Goal: Task Accomplishment & Management: Manage account settings

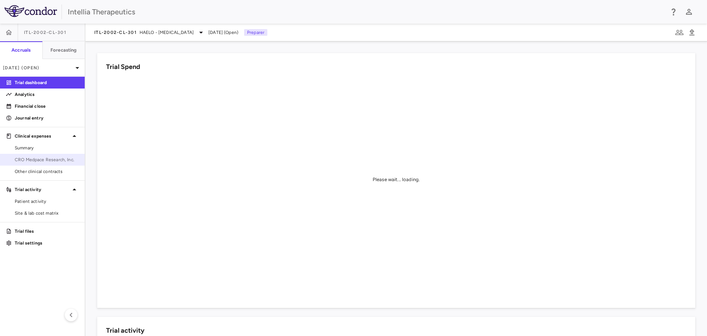
click at [52, 161] on span "CRO Medpace Research, Inc." at bounding box center [47, 159] width 64 height 7
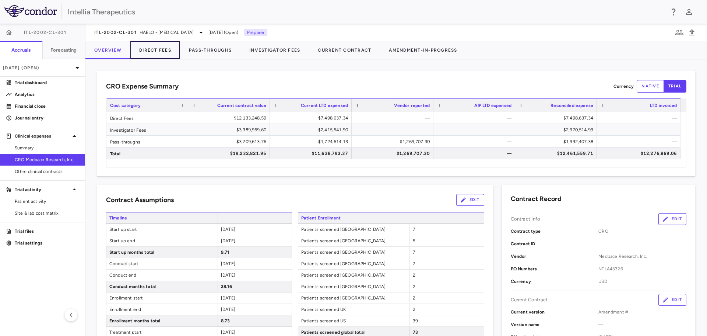
click at [168, 52] on button "Direct Fees" at bounding box center [155, 50] width 50 height 18
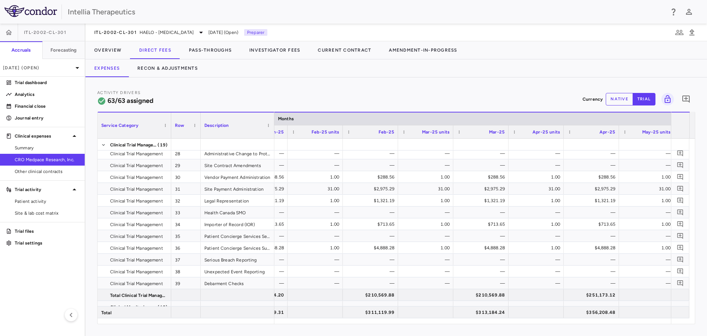
drag, startPoint x: 604, startPoint y: 83, endPoint x: 617, endPoint y: 107, distance: 27.6
click at [604, 83] on div "Activity Drivers 63/63 assigned Currency native trial 0 Service Category Drag h…" at bounding box center [396, 206] width 622 height 258
click at [617, 107] on div "Activity Drivers 63/63 assigned Currency native trial 0" at bounding box center [396, 99] width 598 height 20
click at [621, 98] on button "native" at bounding box center [619, 99] width 27 height 13
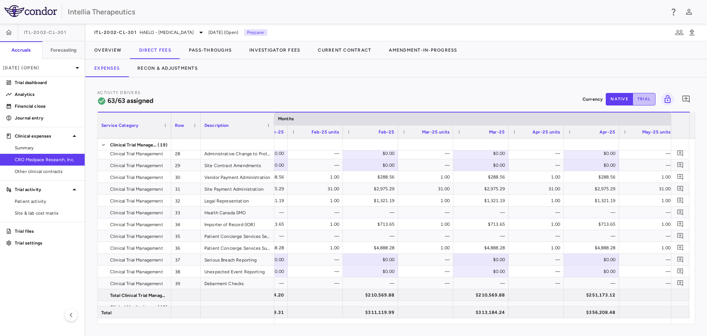
click at [636, 100] on button "trial" at bounding box center [644, 99] width 23 height 13
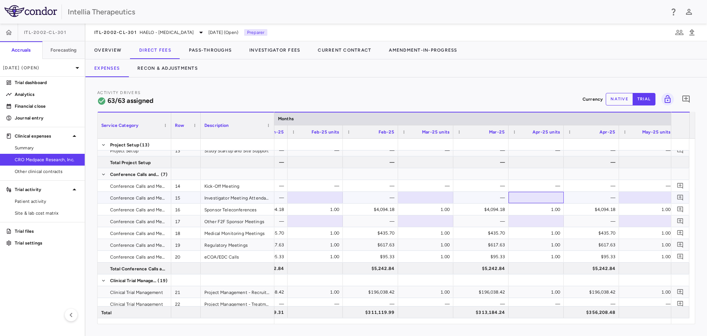
click at [547, 197] on div at bounding box center [536, 197] width 48 height 11
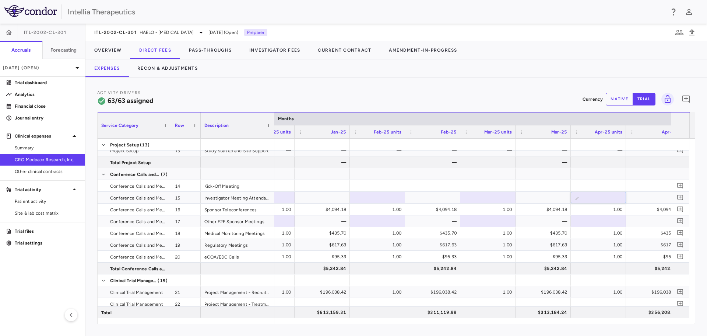
scroll to position [0, 2415]
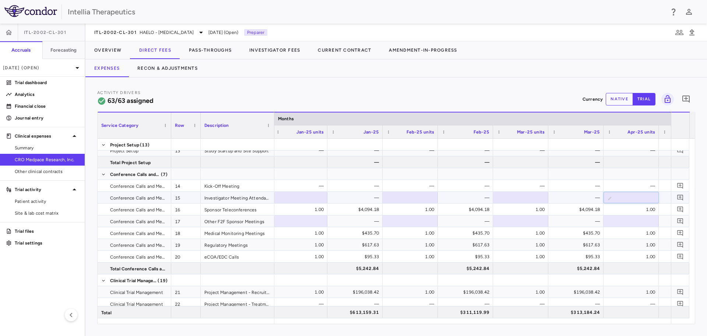
click at [414, 199] on div at bounding box center [410, 197] width 48 height 11
click at [450, 211] on div "$4,094.18" at bounding box center [467, 209] width 45 height 12
click at [426, 198] on div "1.00%" at bounding box center [411, 198] width 45 height 12
drag, startPoint x: 421, startPoint y: 199, endPoint x: 435, endPoint y: 197, distance: 13.7
click at [435, 197] on input "**" at bounding box center [415, 198] width 43 height 12
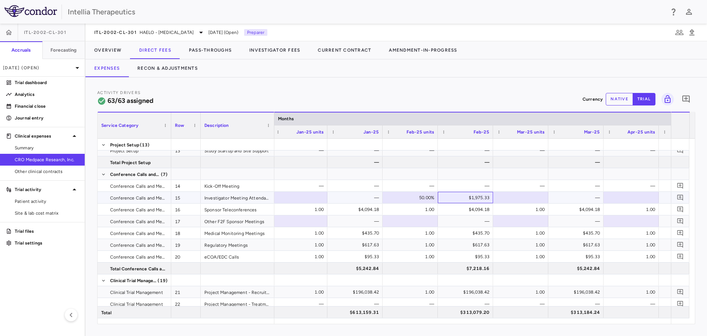
click at [447, 197] on div "$1,975.33" at bounding box center [467, 198] width 45 height 12
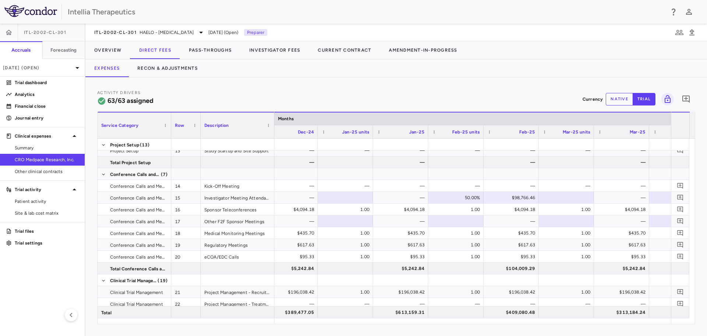
scroll to position [0, 2337]
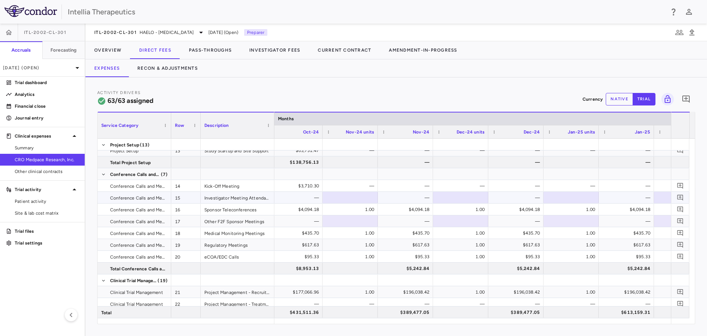
click at [346, 197] on div at bounding box center [350, 197] width 48 height 11
click at [389, 196] on div "—" at bounding box center [407, 198] width 45 height 12
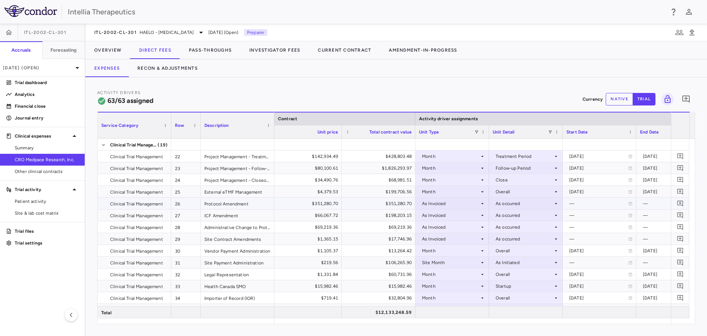
click at [476, 203] on div "As Invoiced" at bounding box center [450, 203] width 57 height 12
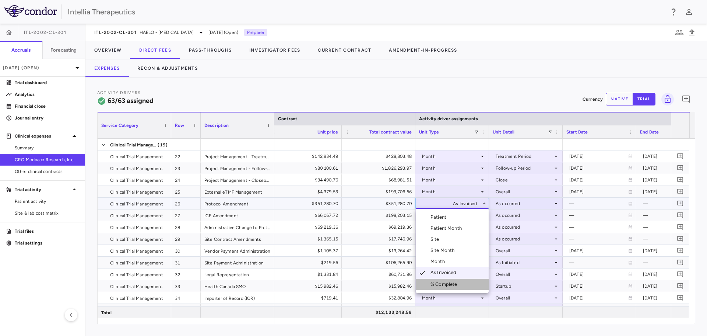
click at [454, 282] on div "% Complete" at bounding box center [446, 284] width 30 height 7
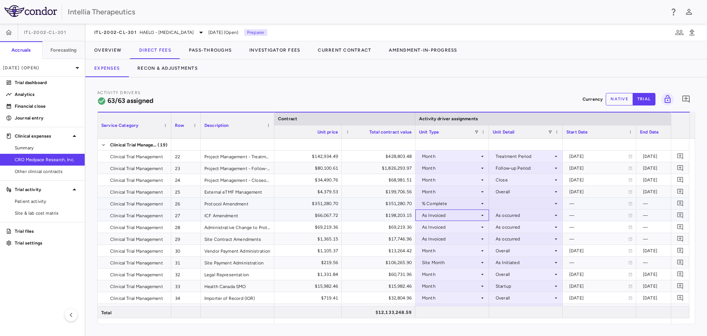
click at [474, 214] on div "As Invoiced" at bounding box center [450, 215] width 57 height 12
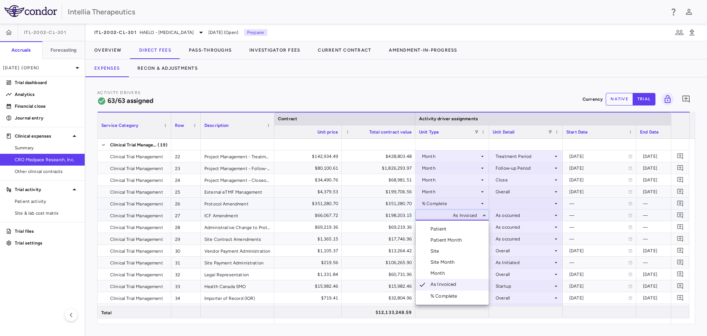
click at [454, 298] on div "% Complete" at bounding box center [446, 296] width 30 height 7
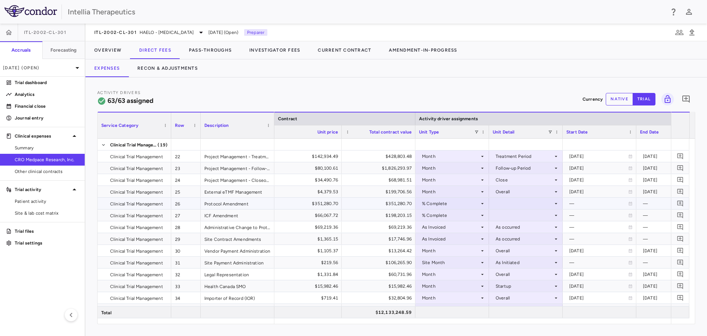
click at [521, 205] on div at bounding box center [526, 203] width 66 height 11
click at [526, 220] on div "As occurred" at bounding box center [518, 217] width 29 height 7
click at [522, 212] on div at bounding box center [526, 215] width 66 height 11
click at [474, 215] on div "As Invoiced" at bounding box center [450, 215] width 57 height 12
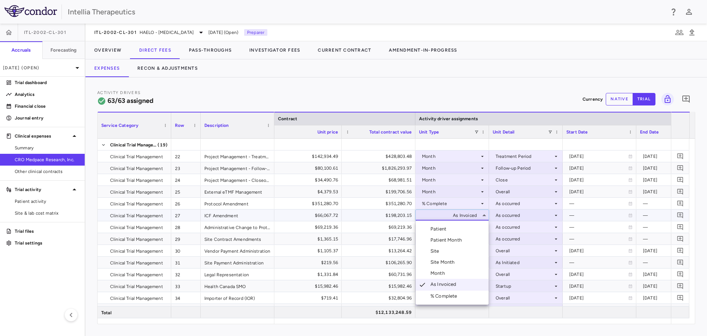
click at [455, 291] on li "% Complete" at bounding box center [452, 295] width 73 height 11
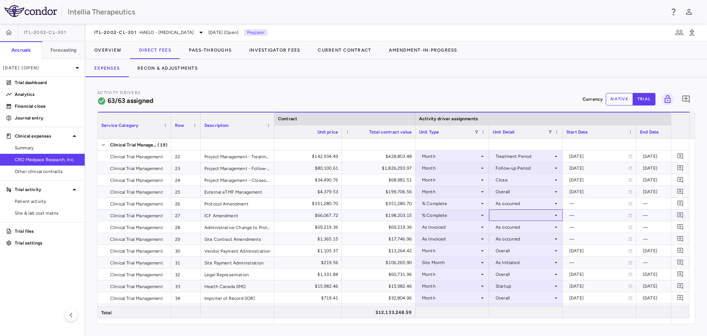
click at [539, 211] on div at bounding box center [526, 215] width 66 height 11
click at [533, 231] on div "As occurred" at bounding box center [518, 228] width 29 height 7
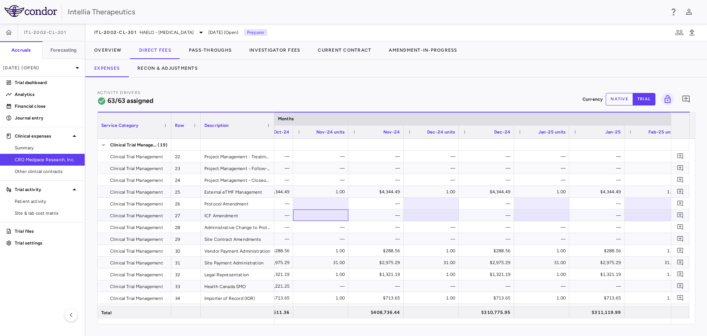
click at [332, 217] on div at bounding box center [321, 215] width 48 height 11
click at [416, 214] on div at bounding box center [431, 215] width 48 height 11
click at [440, 214] on div at bounding box center [431, 215] width 48 height 11
click at [447, 225] on div "—" at bounding box center [432, 227] width 45 height 12
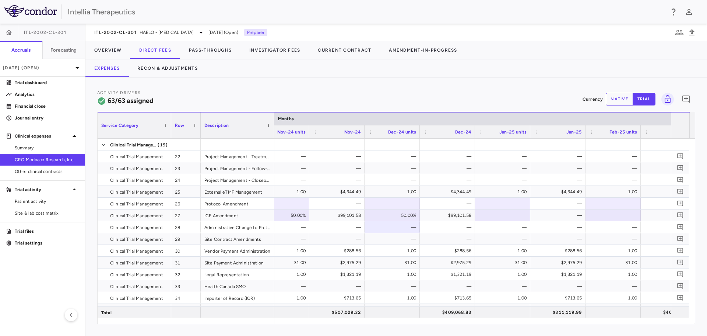
scroll to position [0, 2232]
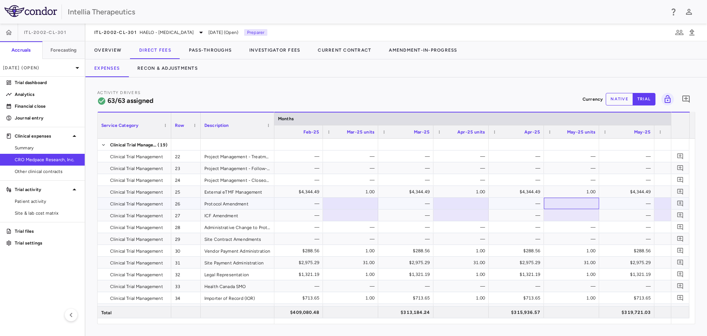
click at [574, 203] on div at bounding box center [572, 203] width 48 height 11
click at [599, 224] on div "—" at bounding box center [571, 226] width 55 height 11
click at [585, 202] on div "0.15%" at bounding box center [573, 203] width 45 height 12
drag, startPoint x: 585, startPoint y: 202, endPoint x: 597, endPoint y: 201, distance: 12.2
click at [597, 201] on input "****" at bounding box center [577, 204] width 43 height 12
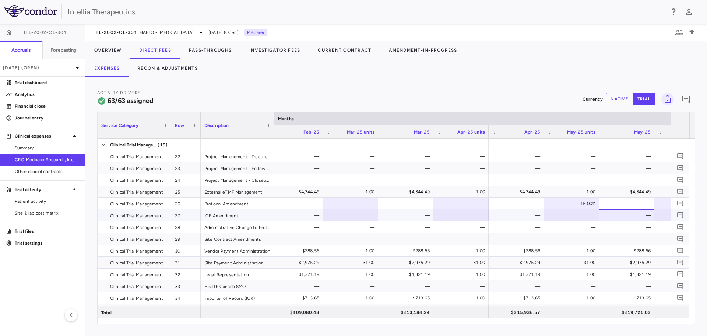
click at [607, 218] on div "—" at bounding box center [628, 215] width 45 height 12
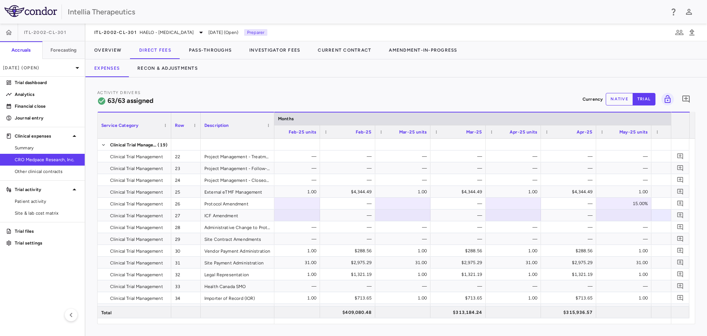
drag, startPoint x: 588, startPoint y: 323, endPoint x: 582, endPoint y: 323, distance: 6.6
click at [582, 323] on div "Service Category Drag here to set column labels Service Category Row Description" at bounding box center [396, 218] width 598 height 212
drag, startPoint x: 581, startPoint y: 323, endPoint x: 576, endPoint y: 323, distance: 5.5
click at [576, 323] on div "Service Category Drag here to set column labels Service Category Row Description" at bounding box center [396, 218] width 598 height 212
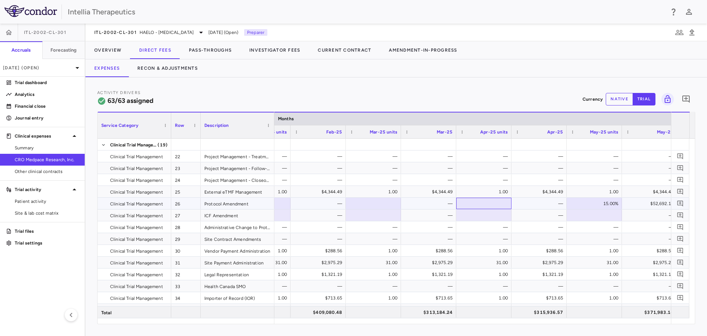
click at [500, 206] on div at bounding box center [484, 203] width 48 height 11
click at [489, 219] on div at bounding box center [484, 215] width 48 height 11
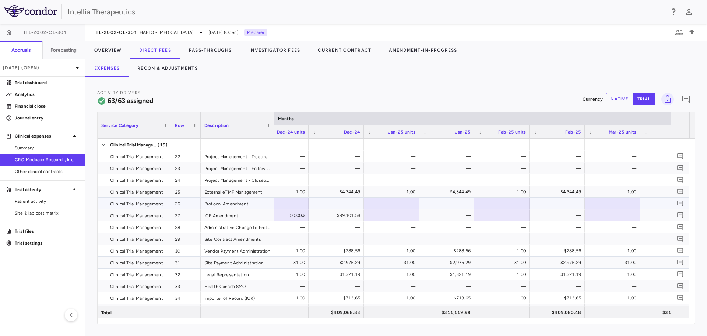
click at [402, 199] on div at bounding box center [392, 203] width 48 height 11
type input "***"
click at [185, 70] on button "Recon & Adjustments" at bounding box center [168, 68] width 78 height 18
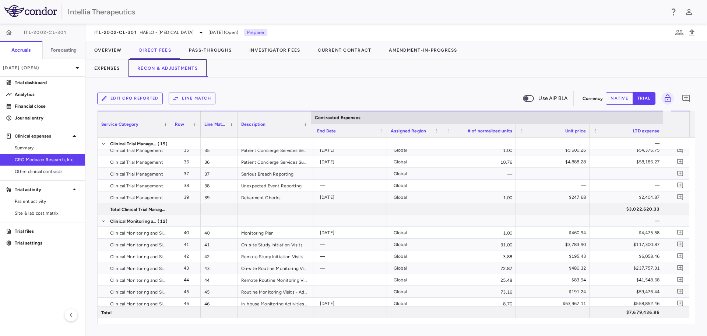
scroll to position [0, 501]
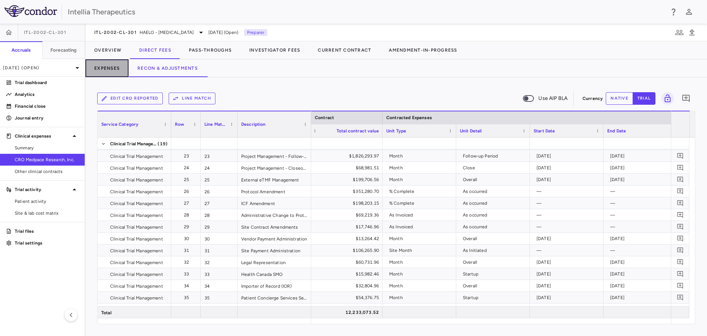
click at [105, 65] on button "Expenses" at bounding box center [106, 68] width 43 height 18
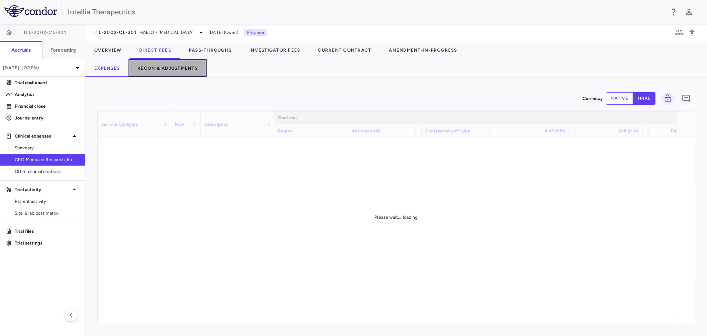
click at [197, 70] on button "Recon & Adjustments" at bounding box center [168, 68] width 78 height 18
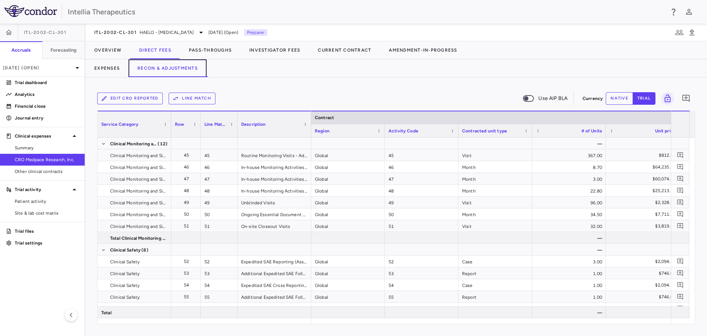
scroll to position [0, 559]
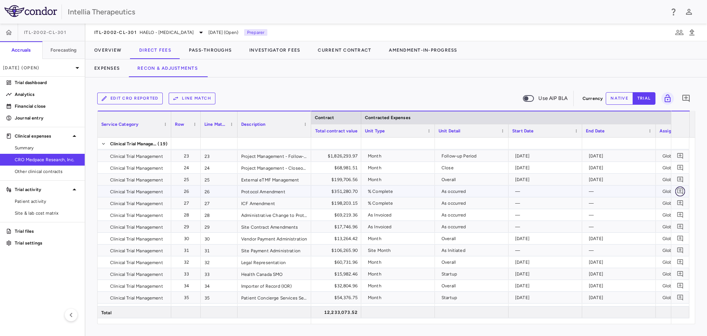
click at [679, 192] on icon "Add comment" at bounding box center [680, 191] width 7 height 7
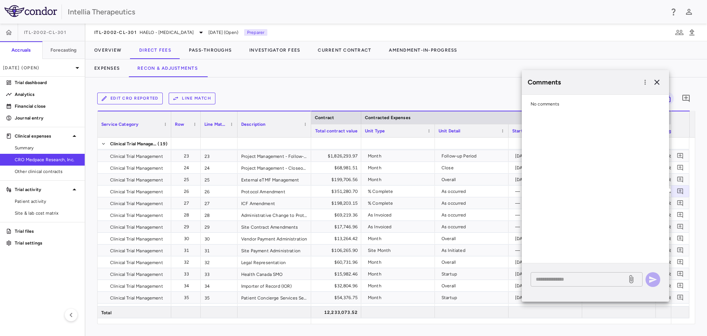
click at [571, 279] on textarea at bounding box center [579, 279] width 86 height 8
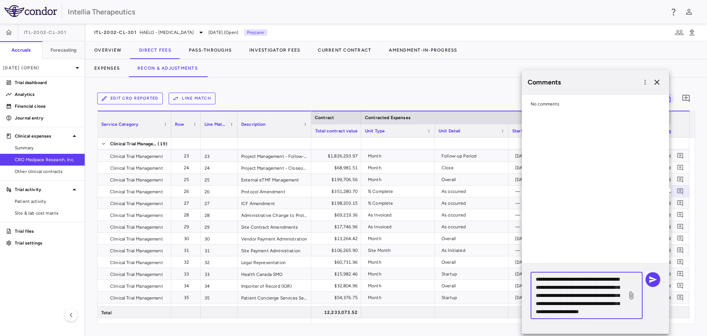
type textarea "**********"
drag, startPoint x: 581, startPoint y: 316, endPoint x: 537, endPoint y: 277, distance: 57.9
click at [537, 277] on div "**********" at bounding box center [587, 295] width 112 height 47
drag, startPoint x: 578, startPoint y: 312, endPoint x: 522, endPoint y: 266, distance: 73.3
click at [522, 266] on div "**********" at bounding box center [595, 298] width 147 height 70
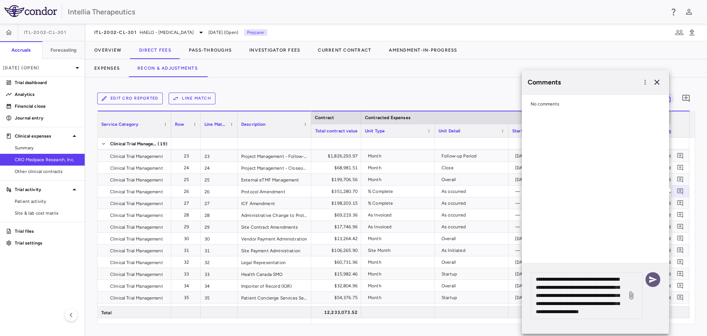
click at [654, 278] on icon "button" at bounding box center [654, 279] width 8 height 7
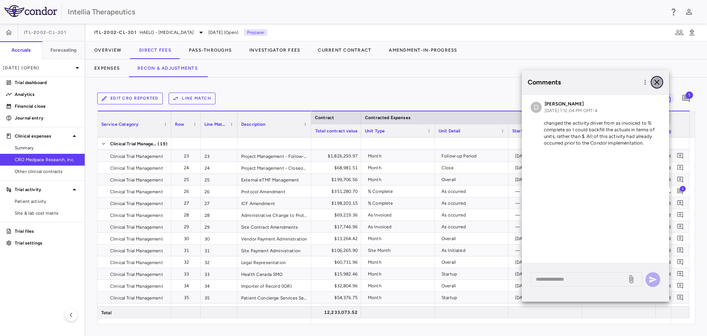
click at [660, 83] on icon "button" at bounding box center [657, 82] width 9 height 9
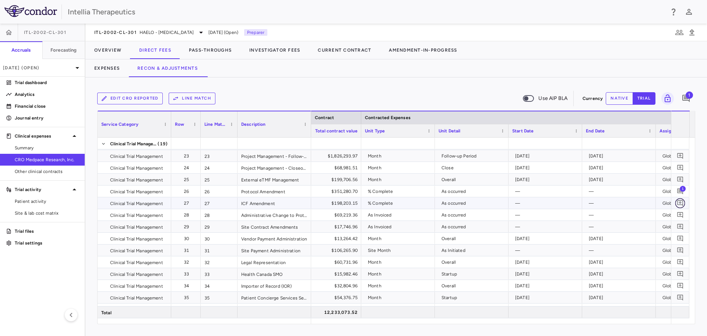
click at [682, 204] on icon "Add comment" at bounding box center [680, 202] width 7 height 7
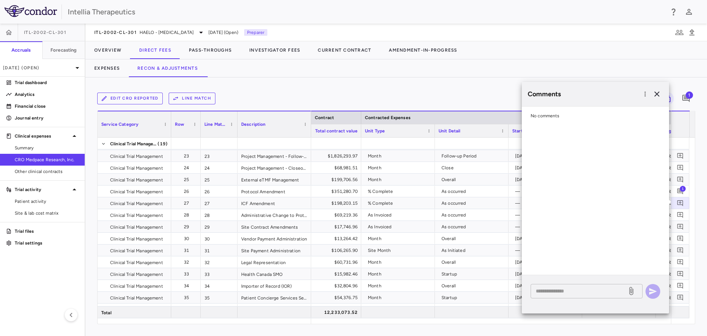
click at [584, 290] on textarea at bounding box center [579, 291] width 86 height 8
paste textarea "**********"
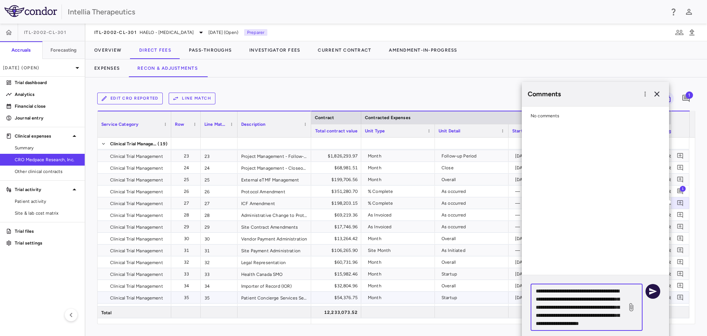
type textarea "**********"
click at [655, 291] on icon "button" at bounding box center [654, 291] width 8 height 7
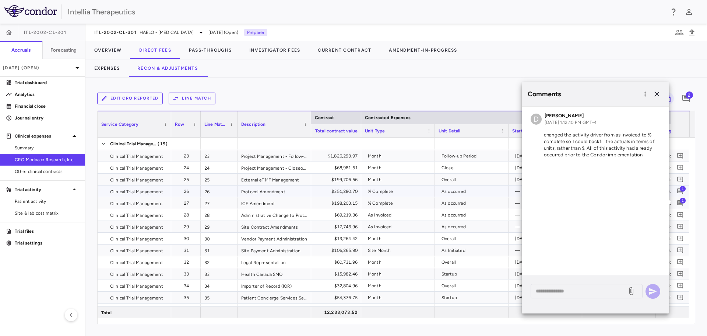
click at [423, 194] on div "% Complete" at bounding box center [399, 191] width 63 height 12
click at [661, 97] on icon "button" at bounding box center [657, 94] width 9 height 9
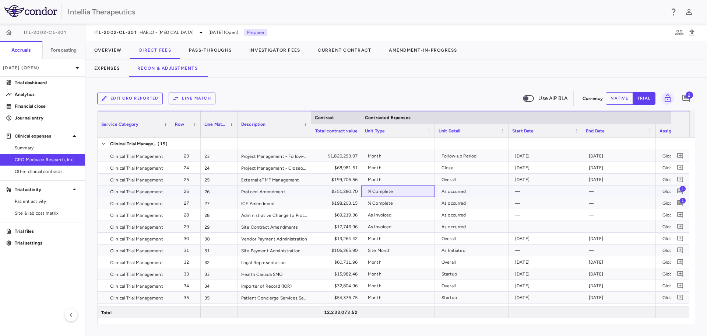
click at [412, 189] on div "% Complete" at bounding box center [399, 191] width 63 height 12
click at [621, 97] on button "native" at bounding box center [619, 98] width 27 height 13
click at [423, 193] on div "% Complete" at bounding box center [399, 191] width 63 height 12
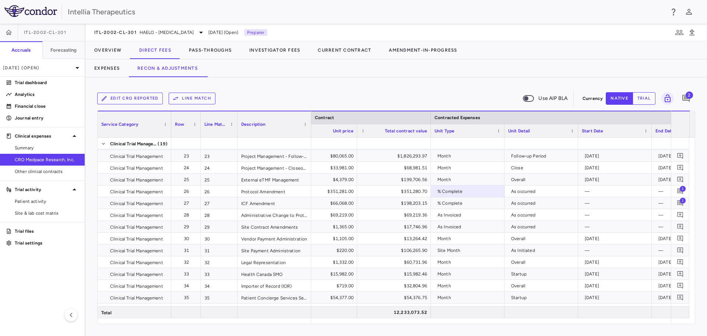
scroll to position [0, 290]
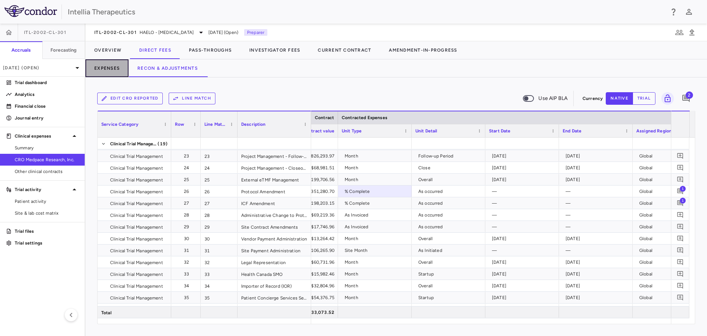
click at [118, 63] on button "Expenses" at bounding box center [106, 68] width 43 height 18
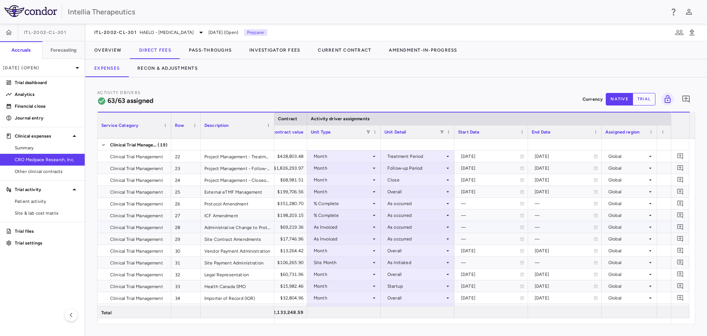
click at [370, 226] on div "As Invoiced" at bounding box center [342, 227] width 57 height 12
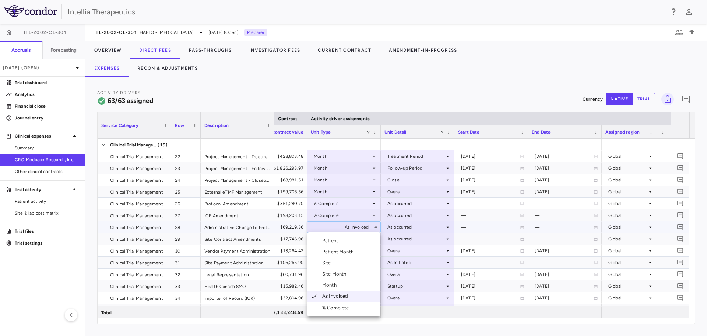
click at [370, 226] on div at bounding box center [353, 168] width 707 height 336
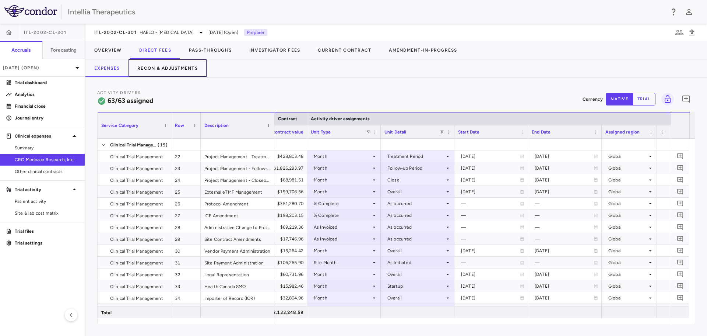
click at [181, 65] on button "Recon & Adjustments" at bounding box center [168, 68] width 78 height 18
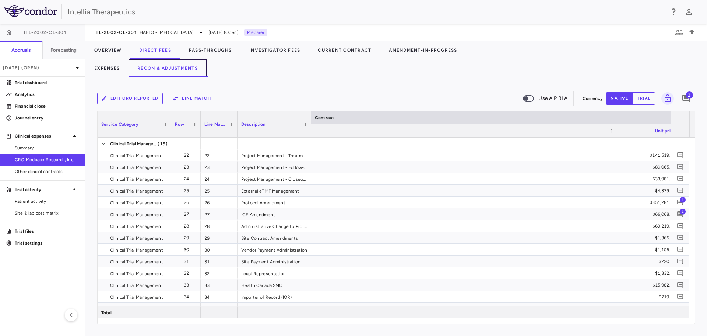
scroll to position [0, 533]
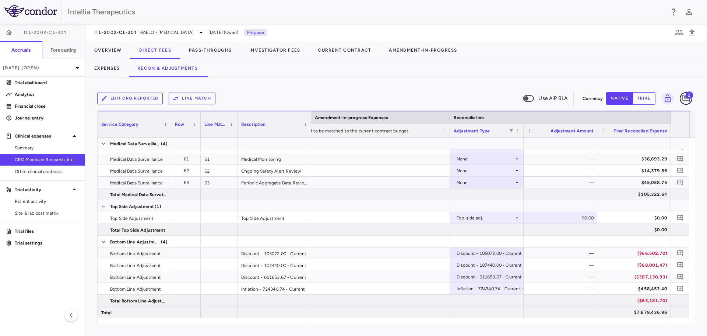
click at [687, 100] on icon "Add comment" at bounding box center [686, 98] width 7 height 7
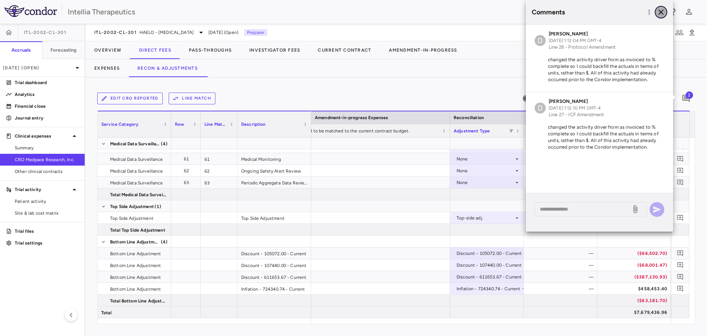
click at [664, 14] on icon "button" at bounding box center [661, 12] width 9 height 9
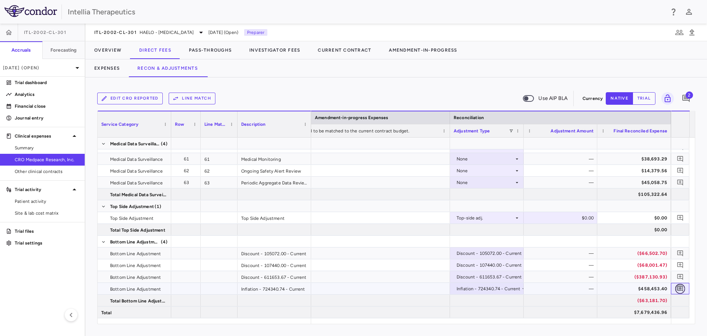
click at [682, 288] on icon "Add comment" at bounding box center [680, 288] width 7 height 7
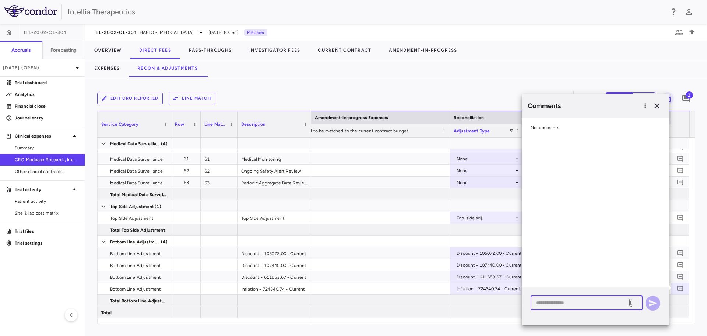
click at [589, 303] on textarea at bounding box center [579, 302] width 86 height 8
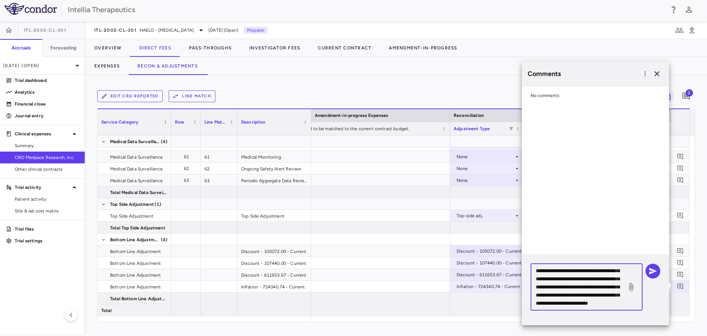
scroll to position [39, 0]
click at [577, 294] on textarea "**********" at bounding box center [579, 286] width 86 height 41
type textarea "**********"
click at [654, 270] on icon "button" at bounding box center [654, 270] width 8 height 7
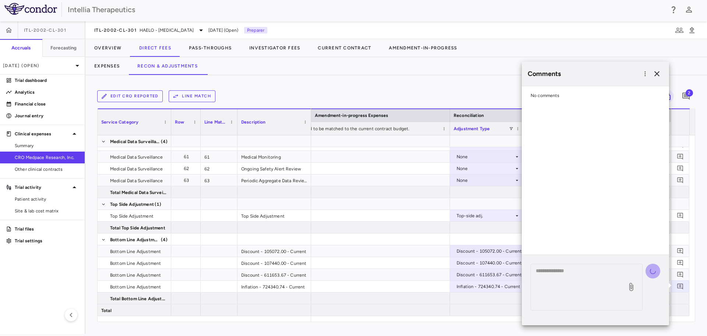
scroll to position [0, 0]
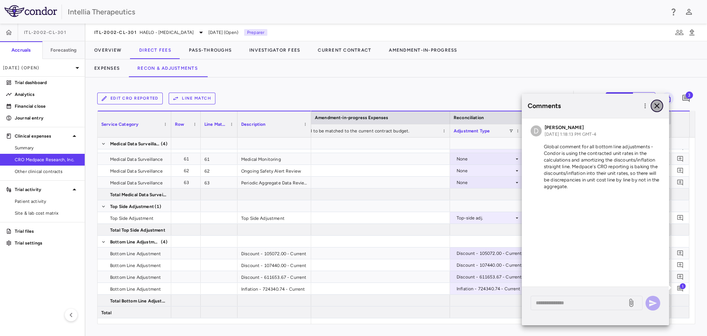
click at [657, 104] on icon "button" at bounding box center [657, 105] width 9 height 9
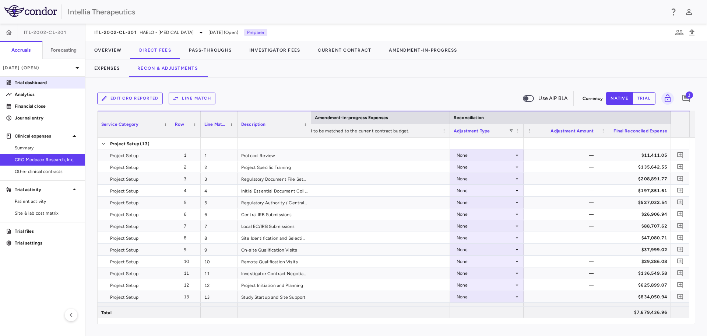
click at [45, 86] on link "Trial dashboard" at bounding box center [42, 82] width 85 height 11
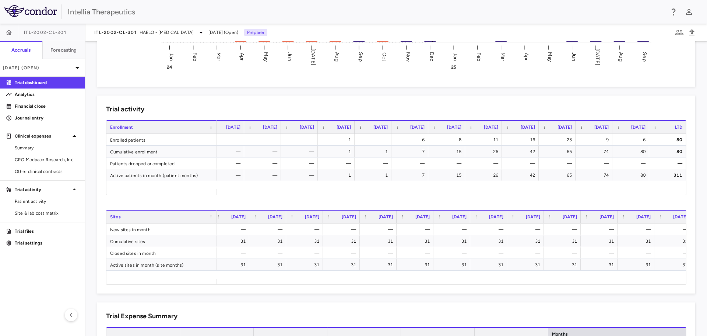
scroll to position [0, 347]
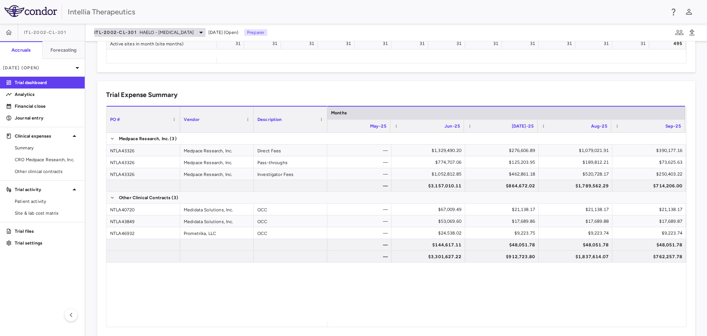
click at [153, 32] on span "HAELO - [MEDICAL_DATA]" at bounding box center [167, 32] width 54 height 7
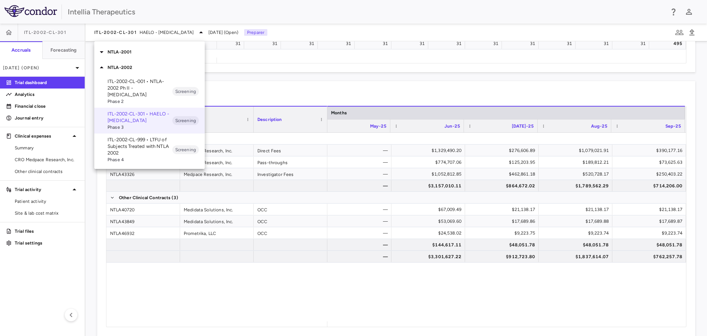
click at [134, 62] on div "NTLA-2002" at bounding box center [149, 67] width 111 height 15
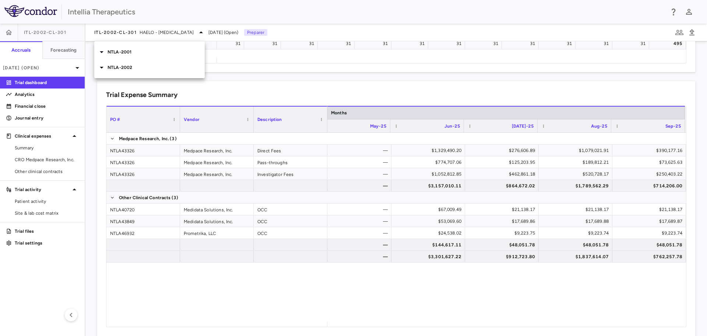
click at [133, 58] on div "NTLA-2001" at bounding box center [149, 51] width 111 height 15
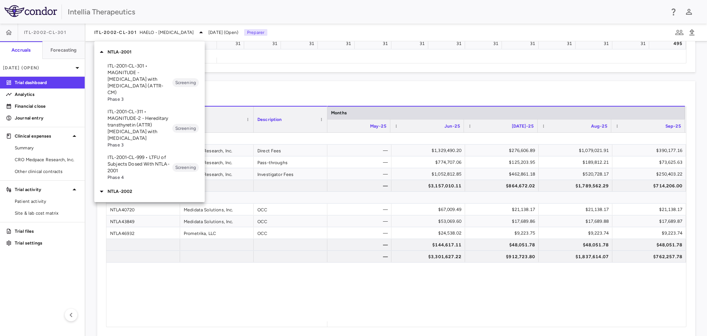
click at [146, 129] on p "ITL-2001-CL-311 • MAGNITUDE-2 - Hereditary transthyretin (ATTR) [MEDICAL_DATA] …" at bounding box center [140, 124] width 65 height 33
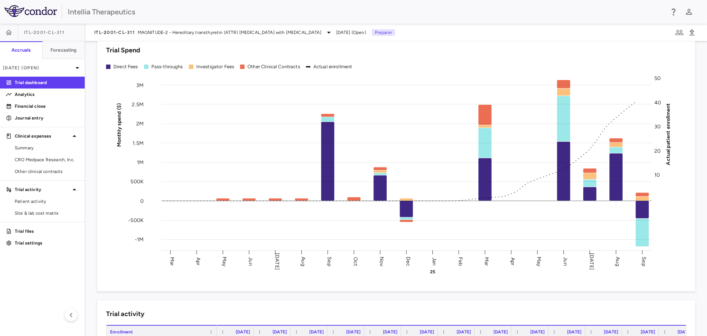
scroll to position [0, 0]
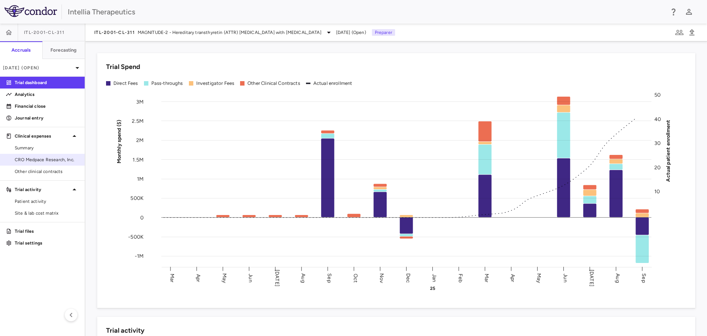
click at [52, 164] on link "CRO Medpace Research, Inc." at bounding box center [42, 159] width 85 height 11
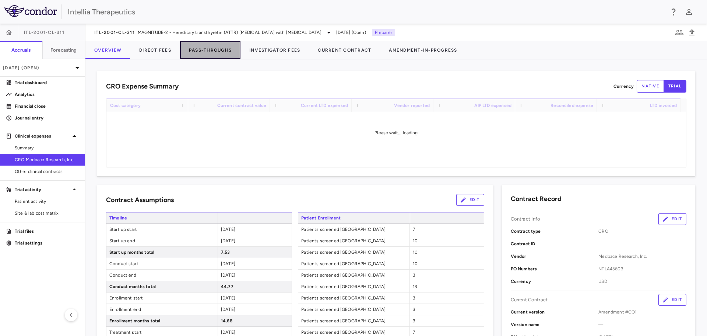
click at [202, 50] on button "Pass-Throughs" at bounding box center [210, 50] width 60 height 18
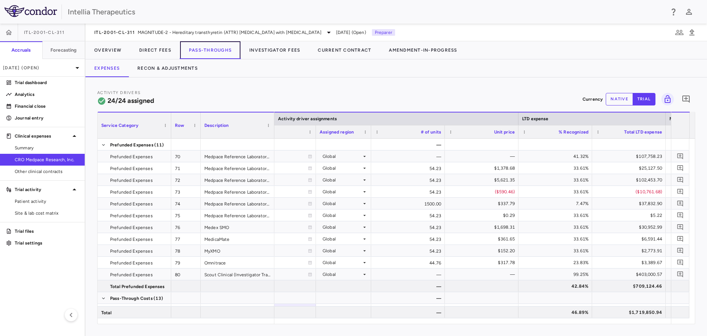
scroll to position [0, 503]
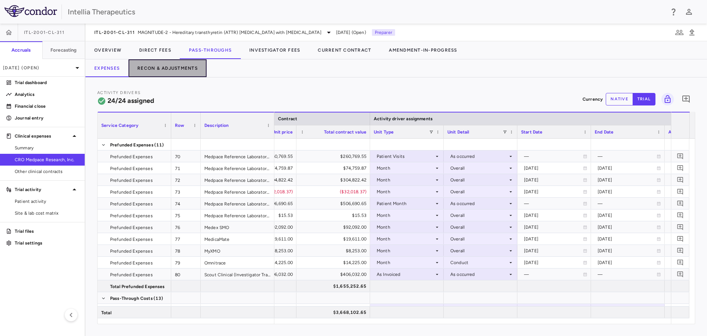
click at [182, 62] on button "Recon & Adjustments" at bounding box center [168, 68] width 78 height 18
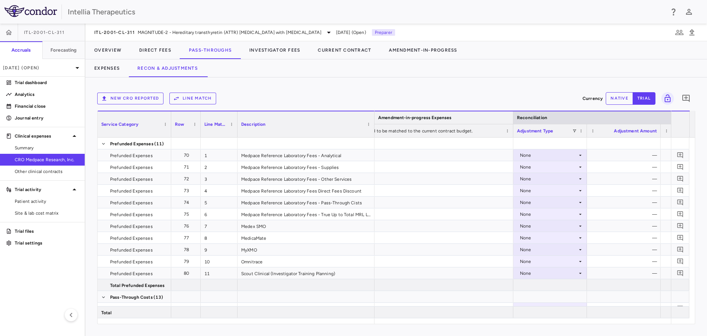
drag, startPoint x: 310, startPoint y: 122, endPoint x: 386, endPoint y: 119, distance: 76.0
click at [376, 119] on div at bounding box center [374, 124] width 3 height 26
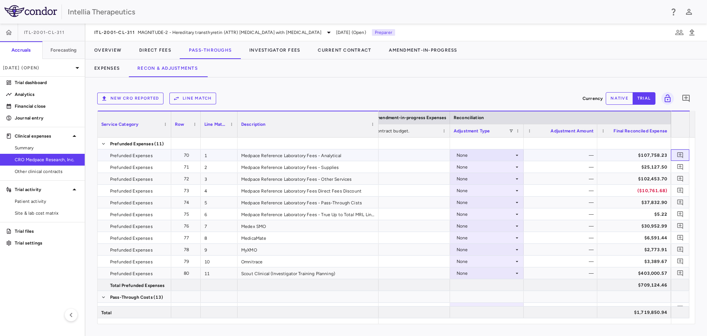
click at [677, 150] on span at bounding box center [681, 155] width 10 height 10
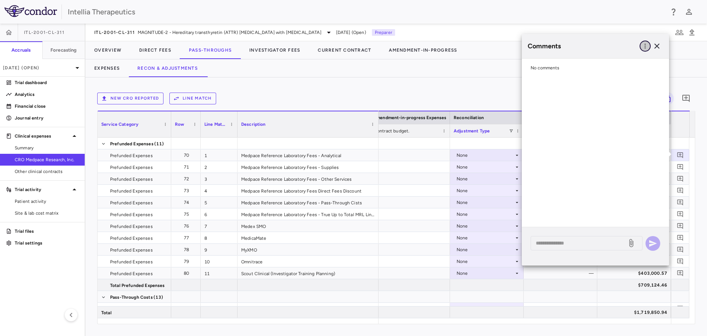
click at [649, 49] on button "button" at bounding box center [645, 46] width 11 height 11
click at [631, 62] on div "Show prior period comments" at bounding box center [607, 61] width 87 height 13
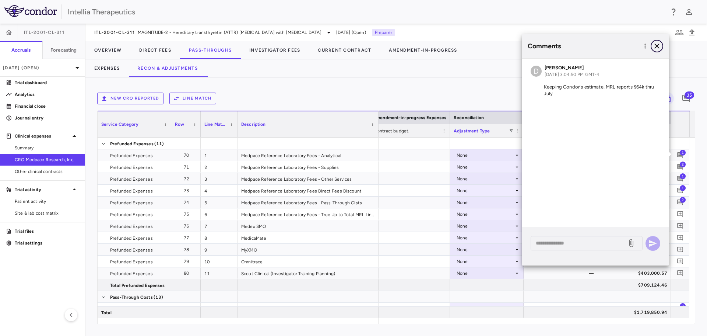
click at [661, 43] on icon "button" at bounding box center [657, 46] width 9 height 9
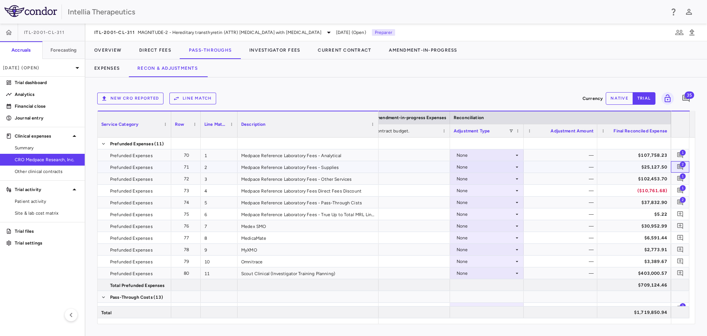
click at [682, 166] on span "2" at bounding box center [683, 164] width 6 height 6
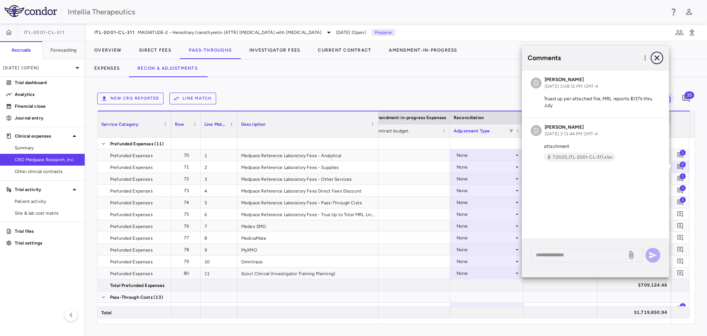
click at [660, 60] on icon "button" at bounding box center [657, 57] width 9 height 9
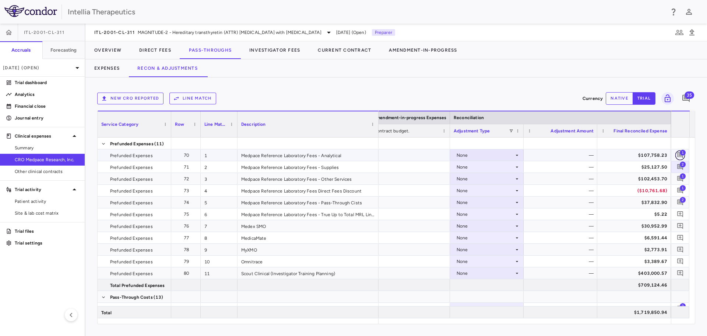
click at [679, 153] on icon "Add comment" at bounding box center [681, 155] width 6 height 6
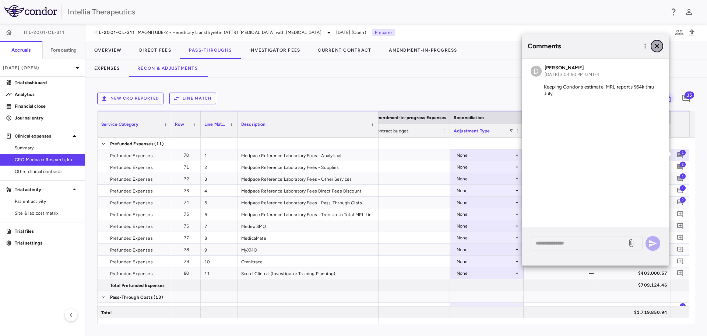
click at [662, 47] on button "button" at bounding box center [657, 46] width 13 height 13
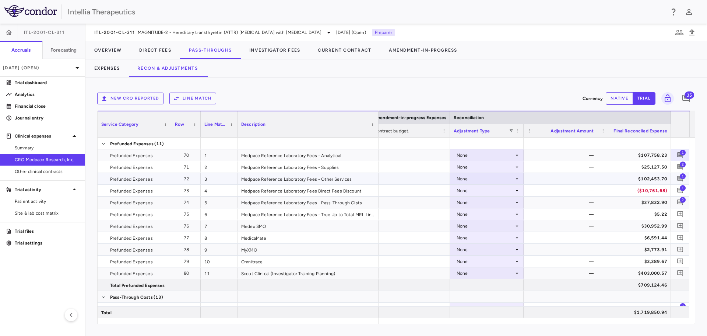
click at [681, 174] on span "1" at bounding box center [683, 176] width 6 height 6
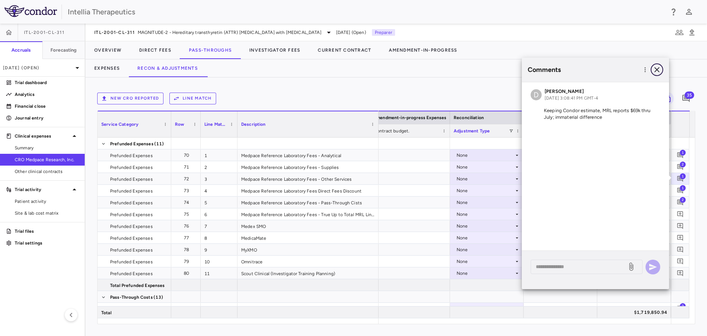
click at [659, 65] on button "button" at bounding box center [657, 69] width 13 height 13
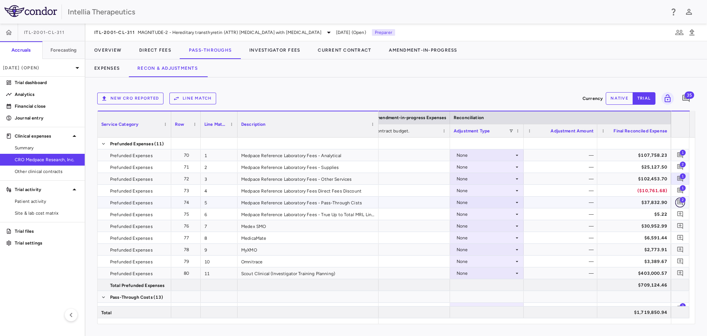
click at [681, 203] on icon "Add comment" at bounding box center [680, 202] width 7 height 7
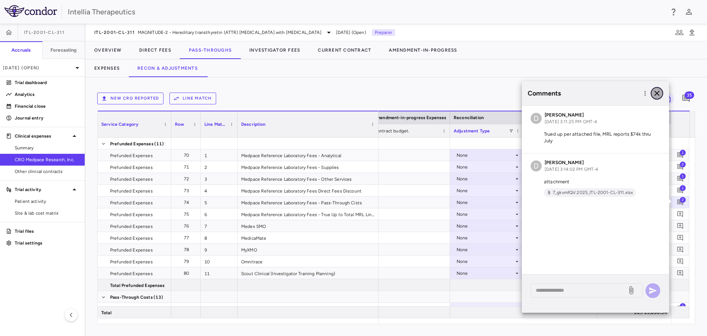
click at [657, 92] on icon "button" at bounding box center [657, 93] width 9 height 9
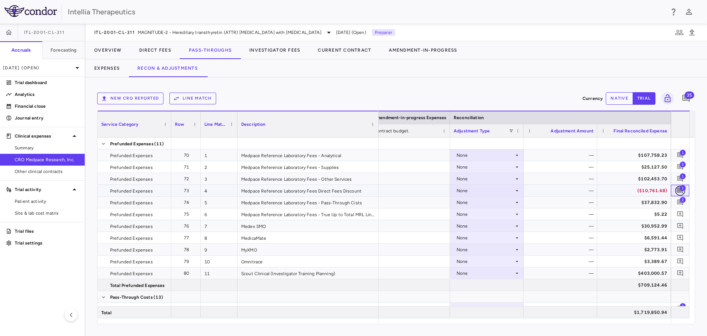
click at [678, 187] on icon "Add comment" at bounding box center [680, 190] width 7 height 7
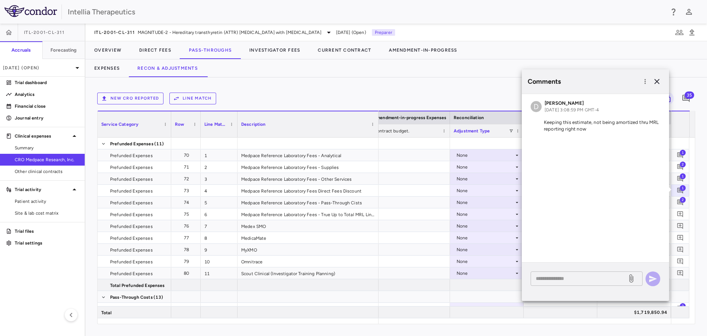
click at [592, 284] on div "* ​" at bounding box center [587, 278] width 112 height 14
click at [617, 279] on textarea "**********" at bounding box center [579, 278] width 86 height 8
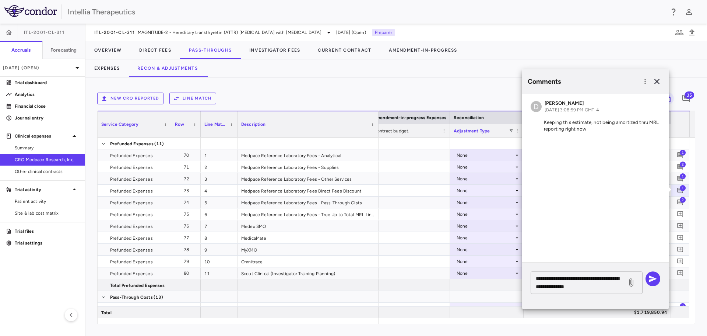
drag, startPoint x: 602, startPoint y: 286, endPoint x: 610, endPoint y: 284, distance: 7.6
click at [602, 286] on textarea "**********" at bounding box center [579, 282] width 86 height 16
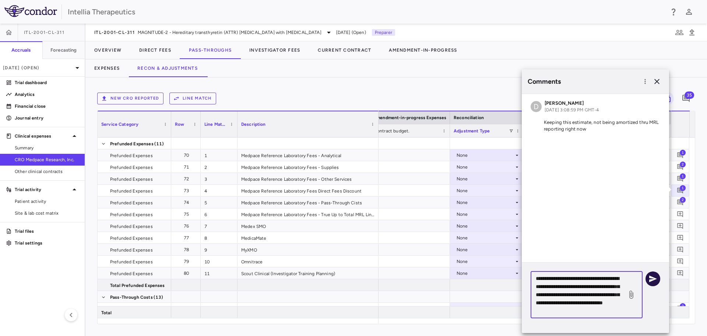
type textarea "**********"
click at [651, 280] on icon "button" at bounding box center [654, 278] width 8 height 7
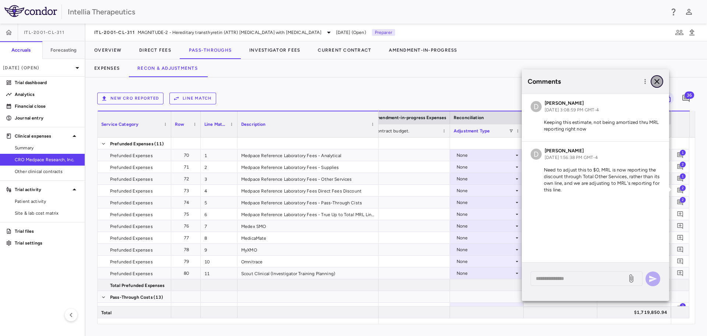
click at [658, 76] on button "button" at bounding box center [657, 81] width 13 height 13
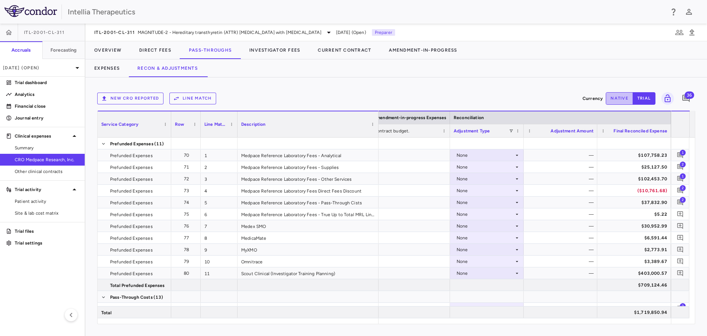
click at [619, 101] on button "native" at bounding box center [619, 98] width 27 height 13
click at [506, 189] on div "None" at bounding box center [485, 191] width 57 height 12
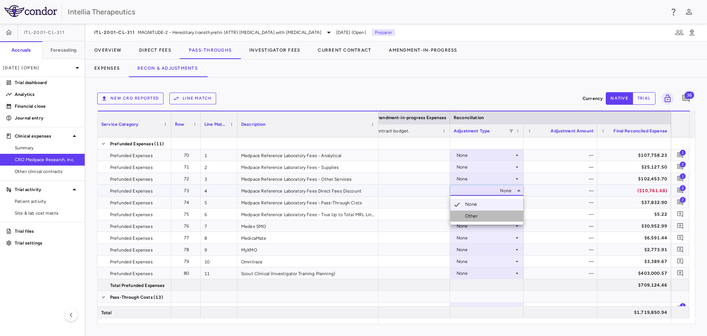
click at [497, 218] on li "Other" at bounding box center [487, 215] width 73 height 11
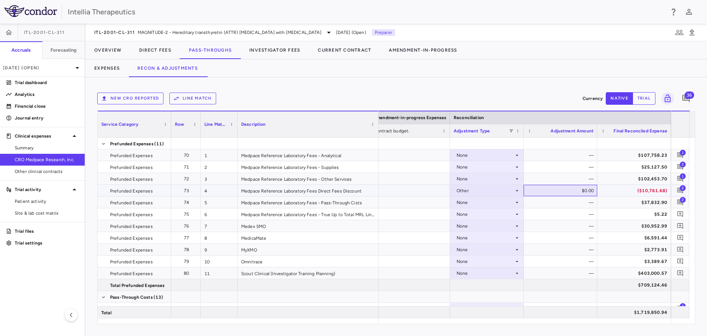
click at [572, 193] on div "$0.00" at bounding box center [562, 191] width 63 height 12
type input "********"
click at [567, 202] on div "—" at bounding box center [562, 202] width 63 height 12
click at [683, 151] on span "1" at bounding box center [683, 152] width 6 height 6
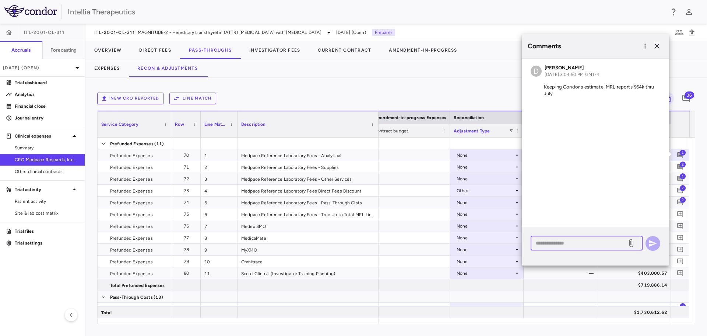
click at [589, 241] on textarea at bounding box center [579, 243] width 86 height 8
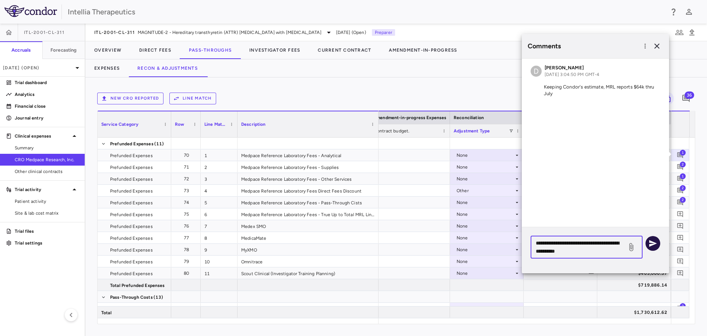
type textarea "**********"
click at [656, 246] on icon "button" at bounding box center [653, 243] width 9 height 9
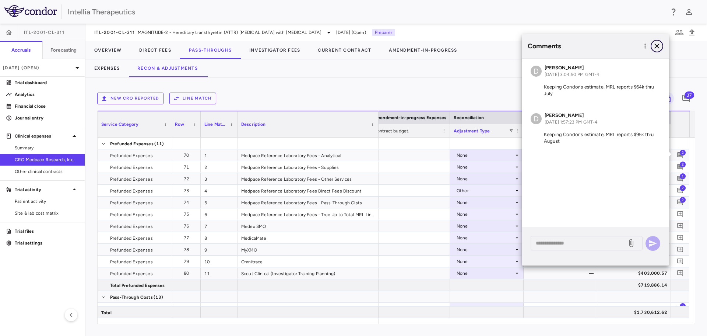
click at [655, 46] on icon "button" at bounding box center [657, 46] width 9 height 9
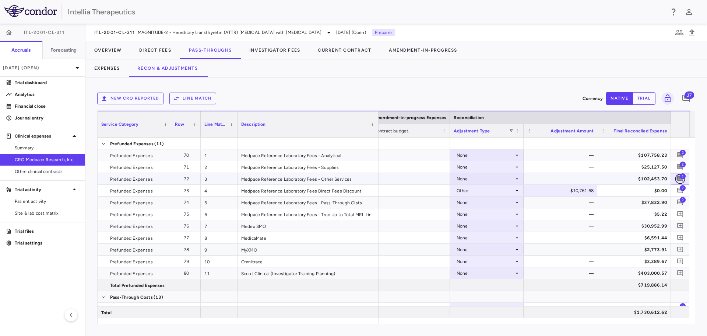
click at [679, 178] on icon "Add comment" at bounding box center [680, 178] width 7 height 7
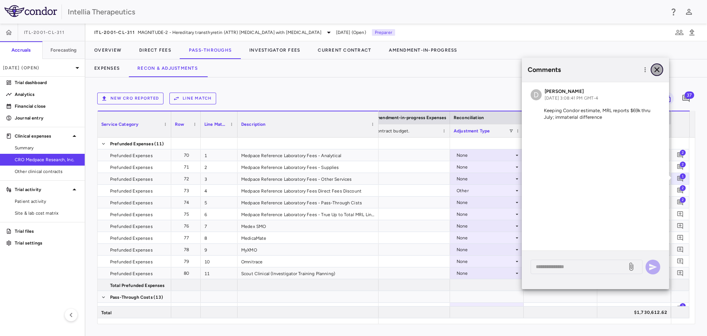
click at [657, 68] on icon "button" at bounding box center [657, 69] width 9 height 9
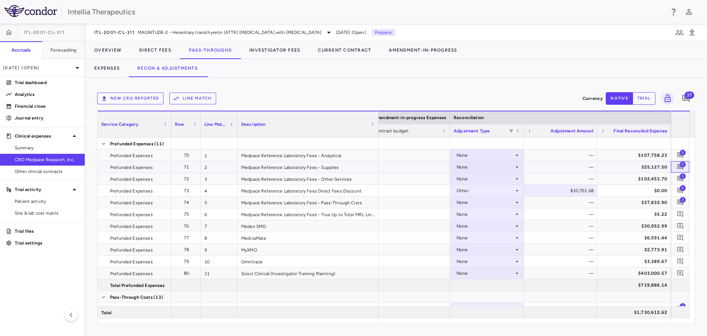
click at [682, 165] on span "2" at bounding box center [683, 164] width 6 height 6
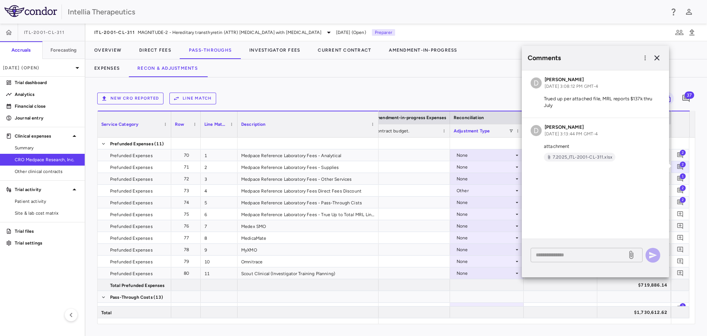
click at [581, 259] on div "* ​" at bounding box center [587, 255] width 112 height 14
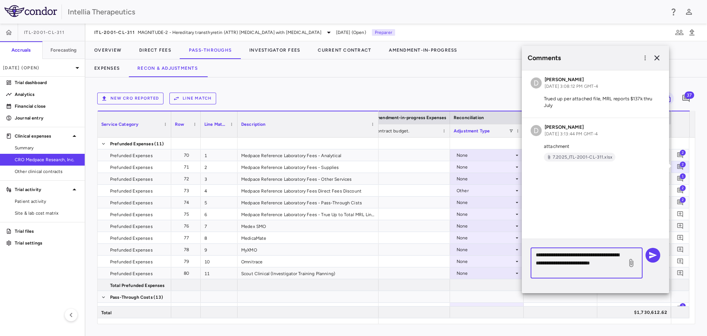
type textarea "**********"
click at [630, 262] on icon at bounding box center [631, 262] width 9 height 9
click at [0, 0] on input "file" at bounding box center [0, 0] width 0 height 0
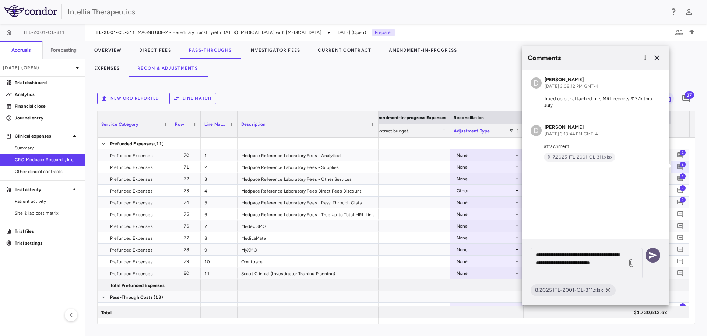
click at [655, 256] on icon "button" at bounding box center [654, 255] width 8 height 7
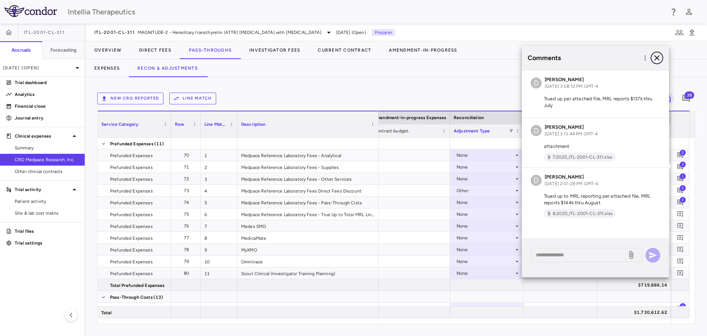
click at [658, 57] on icon "button" at bounding box center [657, 57] width 5 height 5
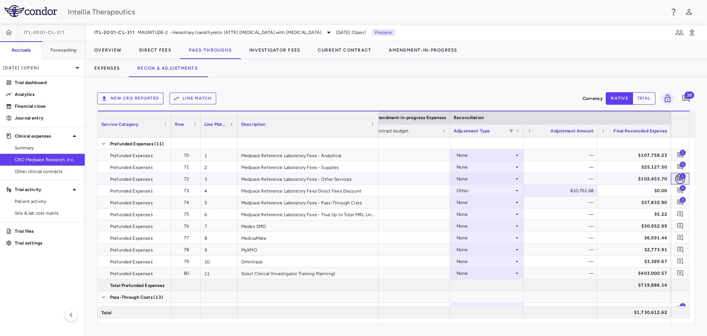
click at [682, 180] on icon "Add comment" at bounding box center [681, 179] width 6 height 6
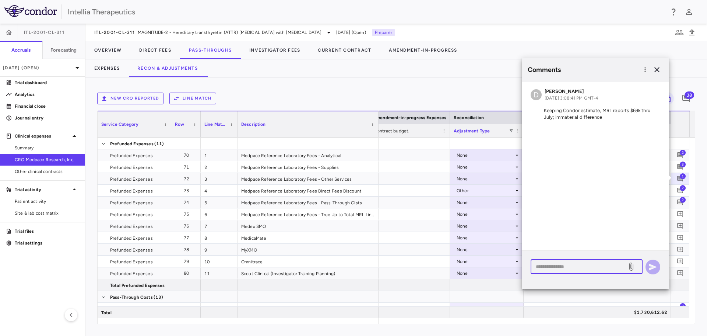
click at [584, 264] on textarea at bounding box center [579, 266] width 86 height 8
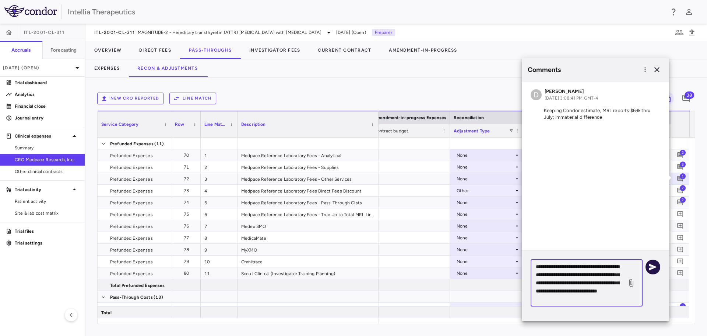
type textarea "**********"
click at [647, 268] on button "button" at bounding box center [653, 266] width 15 height 15
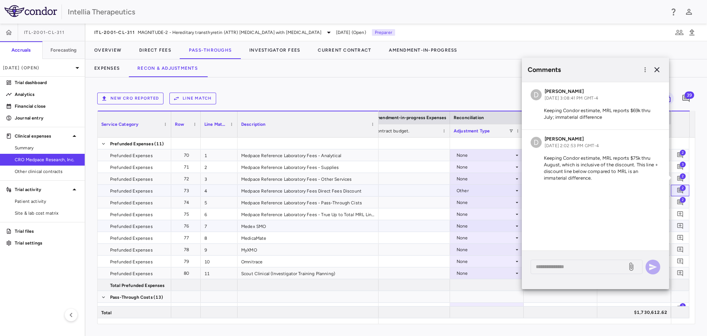
click at [686, 190] on div "2" at bounding box center [680, 190] width 15 height 15
click at [682, 188] on span "2" at bounding box center [683, 188] width 6 height 6
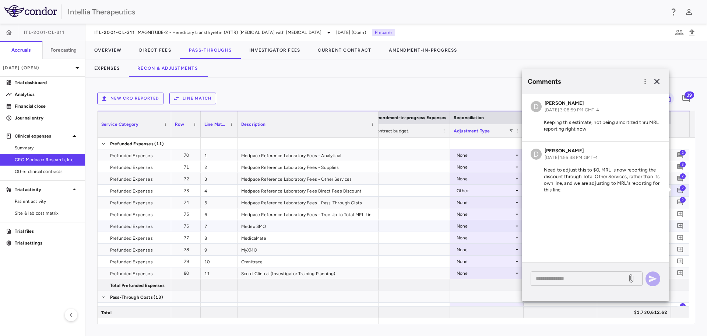
click at [604, 275] on textarea at bounding box center [579, 278] width 86 height 8
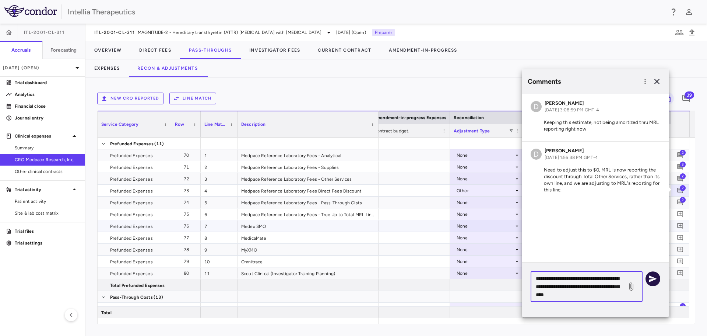
type textarea "**********"
click at [655, 275] on icon "button" at bounding box center [653, 278] width 9 height 9
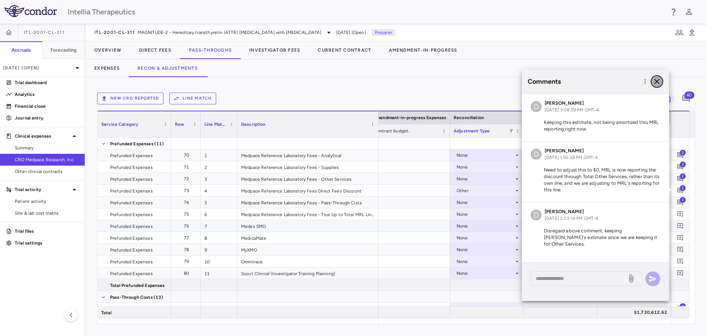
click at [657, 78] on icon "button" at bounding box center [657, 81] width 9 height 9
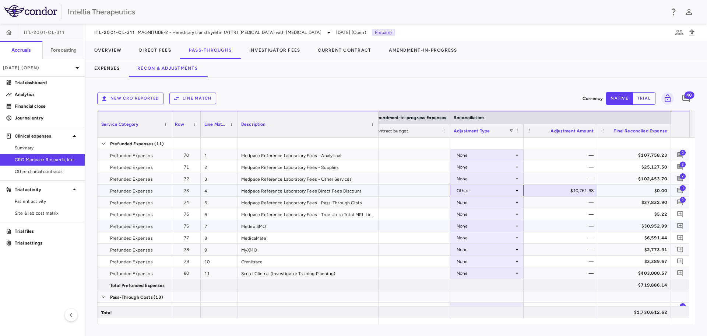
click at [512, 191] on div "Other" at bounding box center [485, 191] width 57 height 12
click at [490, 206] on li "None" at bounding box center [487, 204] width 73 height 11
click at [680, 200] on icon "Add comment" at bounding box center [681, 202] width 6 height 6
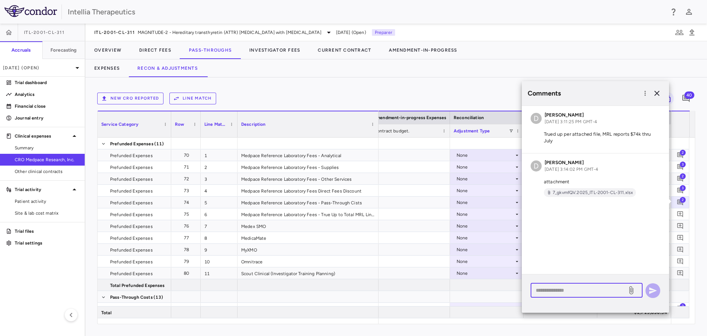
click at [570, 288] on textarea at bounding box center [579, 290] width 86 height 8
click at [658, 90] on icon "button" at bounding box center [657, 93] width 9 height 9
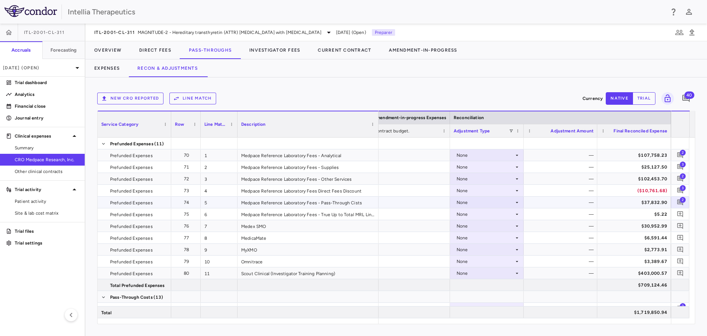
click at [483, 201] on div "None" at bounding box center [485, 202] width 57 height 12
click at [476, 224] on div "Other" at bounding box center [472, 227] width 15 height 7
click at [563, 204] on div "$0.00" at bounding box center [562, 202] width 63 height 12
click at [566, 203] on div "$0.00" at bounding box center [562, 202] width 63 height 12
type input "********"
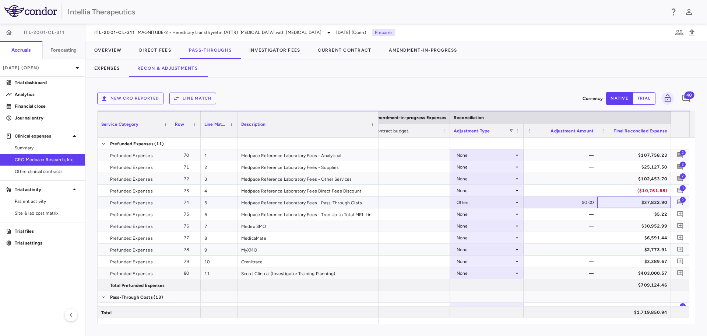
click at [637, 205] on div "$37,832.90" at bounding box center [635, 202] width 63 height 12
click at [679, 200] on icon "Add comment" at bounding box center [680, 202] width 7 height 7
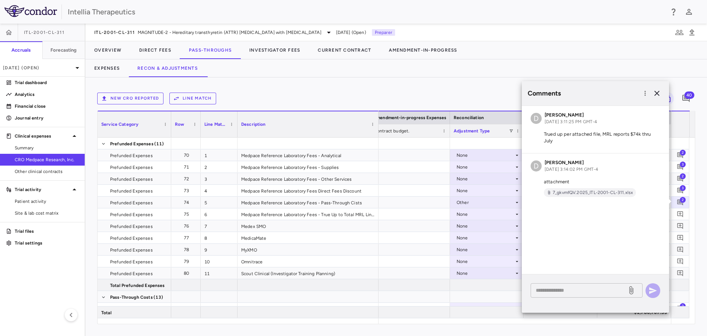
click at [568, 288] on textarea at bounding box center [579, 290] width 86 height 8
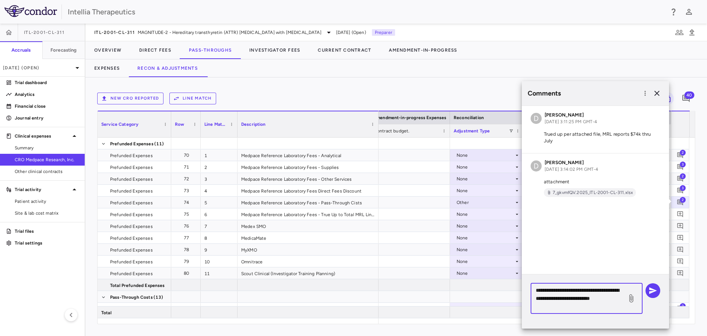
type textarea "**********"
click at [632, 295] on icon at bounding box center [632, 298] width 4 height 8
click at [0, 0] on input "file" at bounding box center [0, 0] width 0 height 0
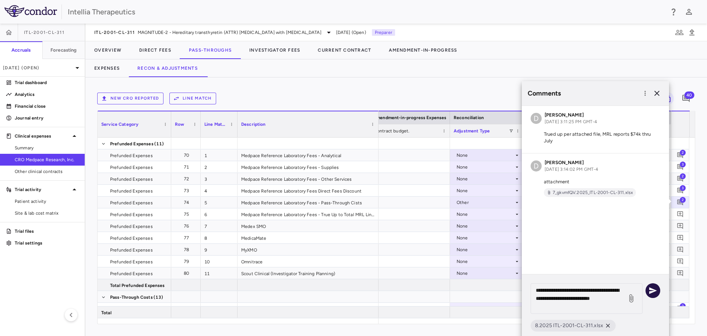
click at [656, 294] on icon "button" at bounding box center [653, 290] width 9 height 9
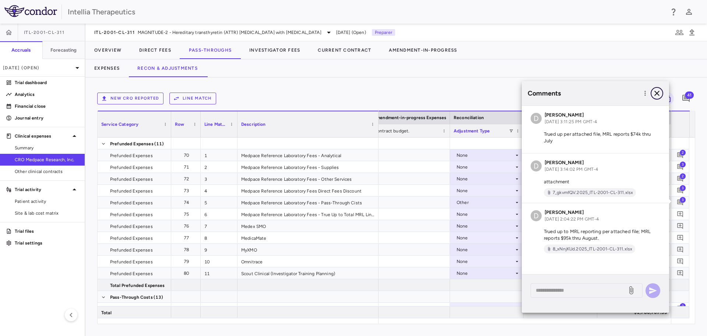
click at [656, 97] on icon "button" at bounding box center [657, 93] width 9 height 9
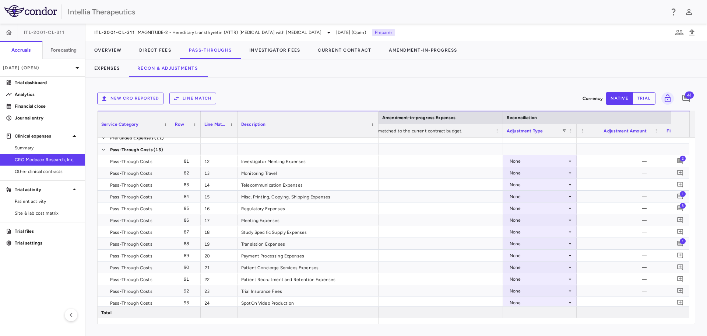
scroll to position [0, 1387]
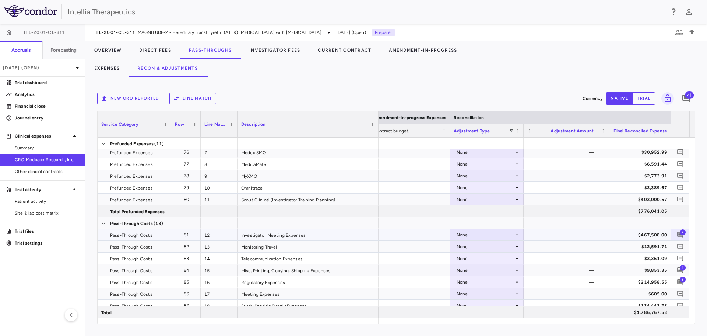
click at [685, 233] on span "2" at bounding box center [683, 232] width 6 height 6
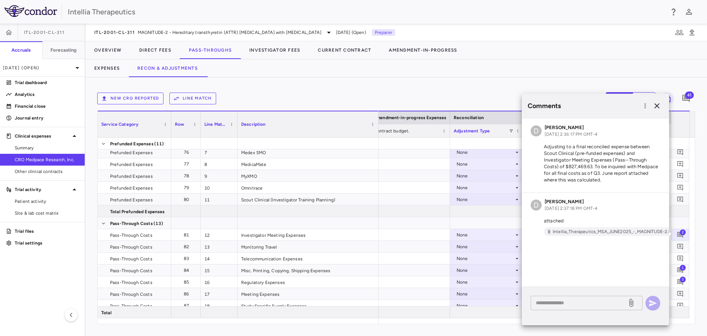
drag, startPoint x: 572, startPoint y: 307, endPoint x: 570, endPoint y: 301, distance: 5.5
click at [572, 307] on div "* ​" at bounding box center [587, 302] width 112 height 14
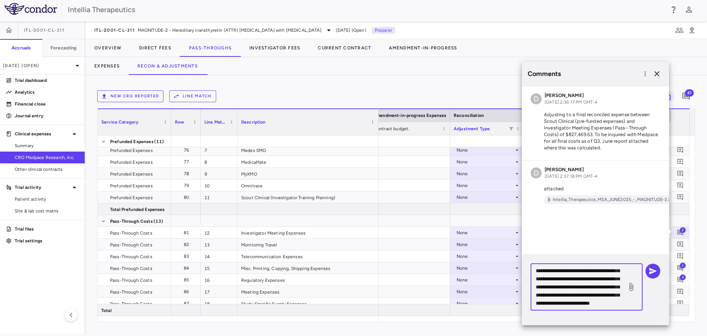
scroll to position [48, 0]
type textarea "**********"
click at [659, 270] on button "button" at bounding box center [653, 270] width 15 height 15
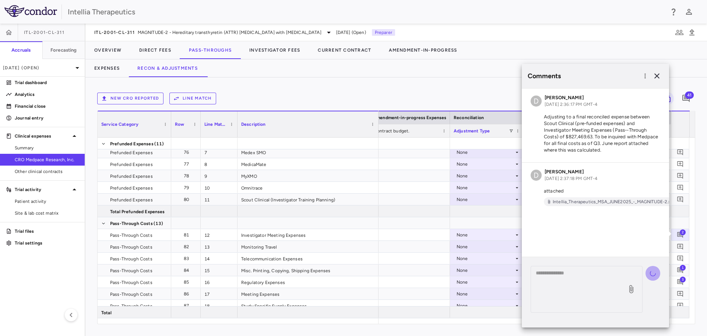
scroll to position [0, 0]
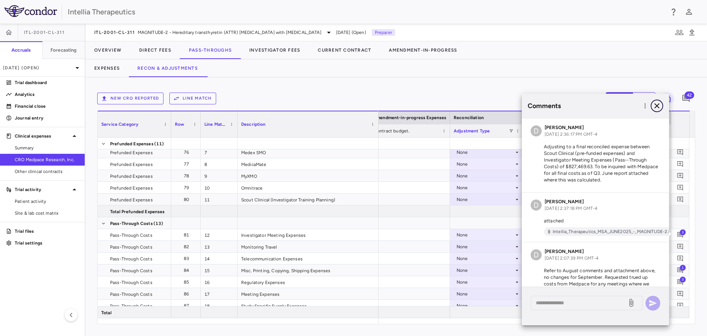
click at [656, 107] on icon "button" at bounding box center [657, 105] width 5 height 5
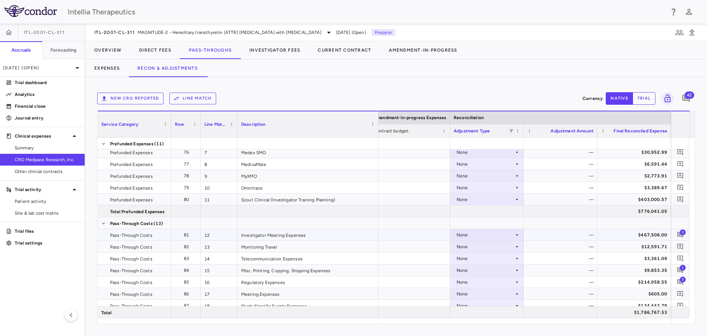
click at [489, 233] on div "None" at bounding box center [485, 235] width 57 height 12
click at [484, 270] on li "Other" at bounding box center [487, 271] width 73 height 11
click at [578, 237] on div "$0.00" at bounding box center [562, 235] width 63 height 12
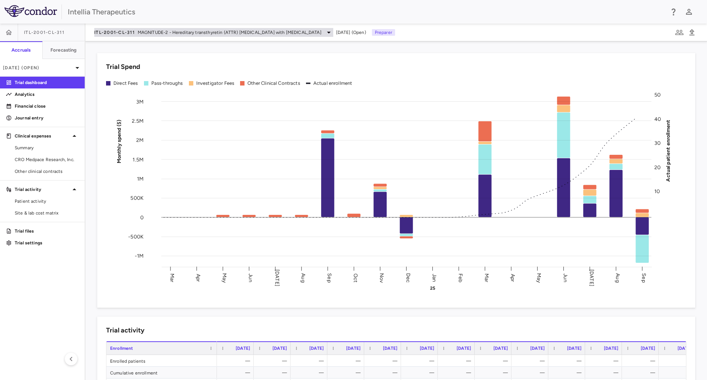
click at [178, 30] on span "MAGNITUDE-2 - Hereditary transthyretin (ATTR) [MEDICAL_DATA] with [MEDICAL_DATA]" at bounding box center [230, 32] width 184 height 7
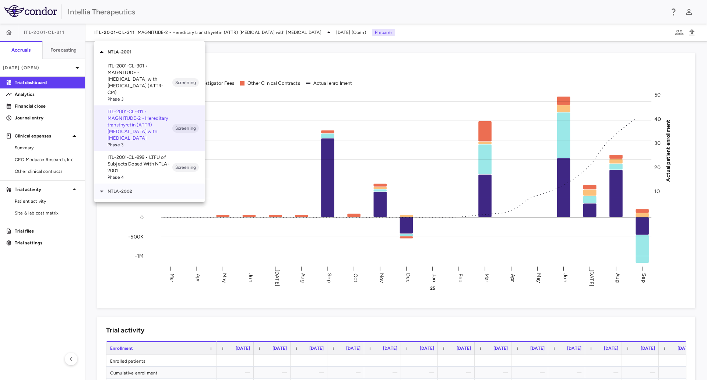
click at [126, 188] on p "NTLA-2002" at bounding box center [156, 191] width 97 height 7
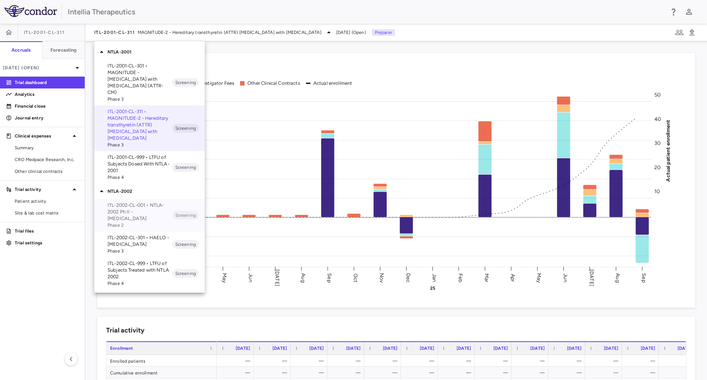
click at [127, 206] on p "ITL-2002-CL-001 • NTLA-2002 Ph II - [MEDICAL_DATA]" at bounding box center [140, 212] width 65 height 20
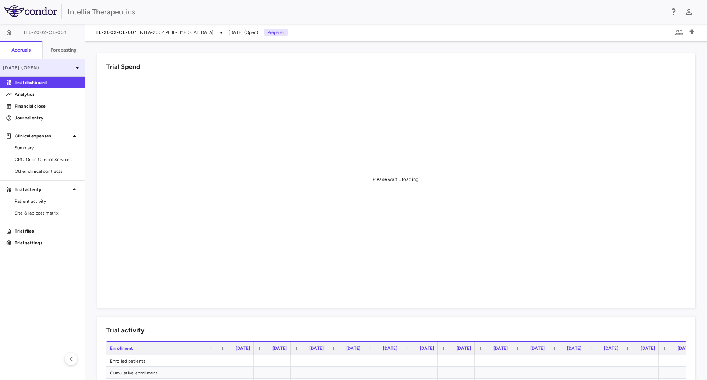
click at [70, 70] on p "[DATE] (Open)" at bounding box center [38, 67] width 70 height 7
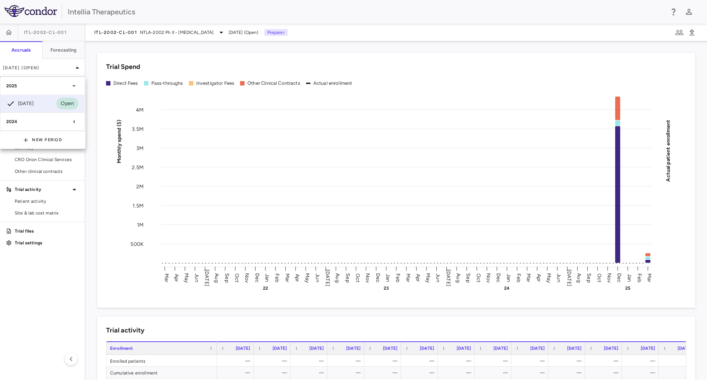
drag, startPoint x: 184, startPoint y: 27, endPoint x: 177, endPoint y: 34, distance: 9.4
click at [184, 28] on div at bounding box center [353, 190] width 707 height 380
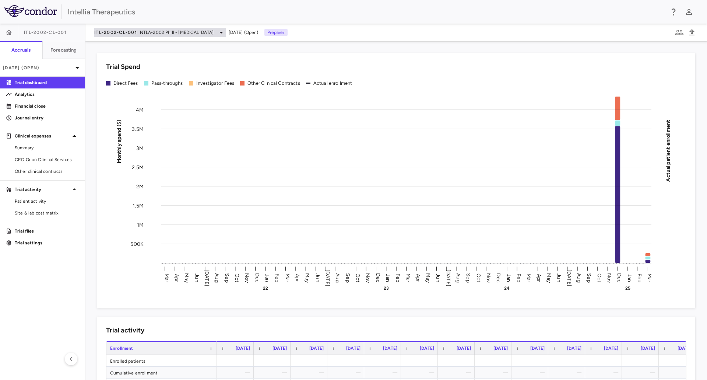
click at [153, 32] on span "NTLA-2002 Ph II - [MEDICAL_DATA]" at bounding box center [177, 32] width 74 height 7
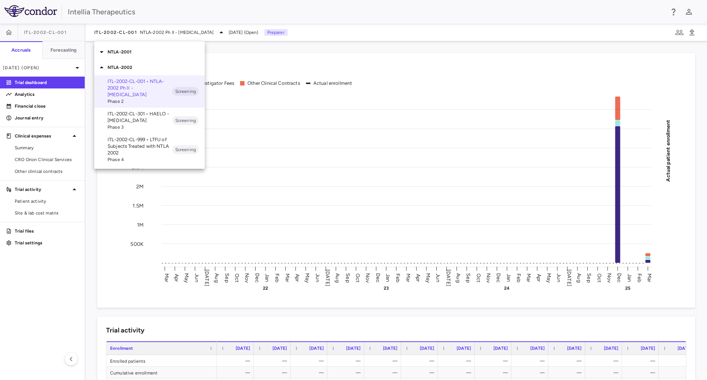
click at [125, 125] on span "Phase 3" at bounding box center [140, 127] width 65 height 7
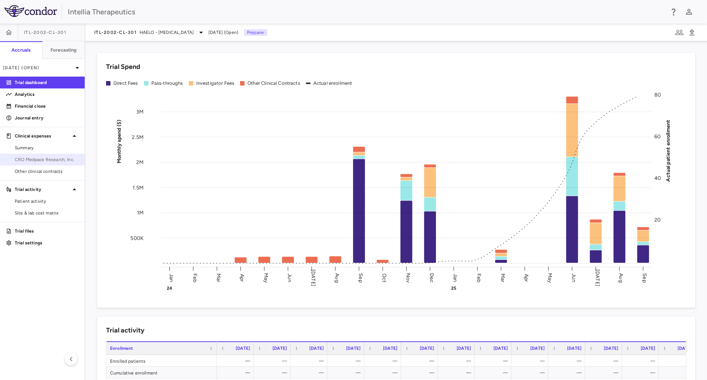
click at [42, 156] on link "CRO Medpace Research, Inc." at bounding box center [42, 159] width 85 height 11
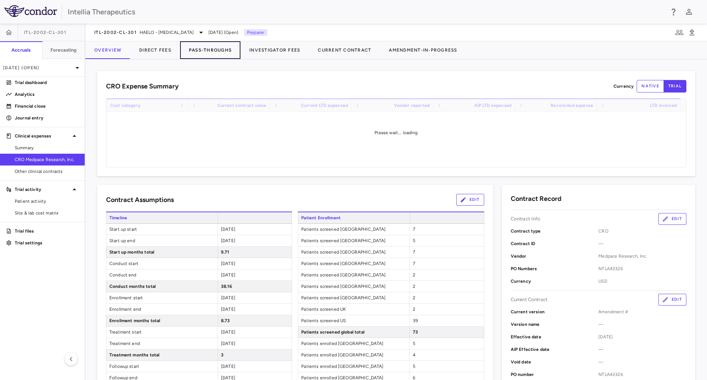
click at [190, 43] on button "Pass-Throughs" at bounding box center [210, 50] width 60 height 18
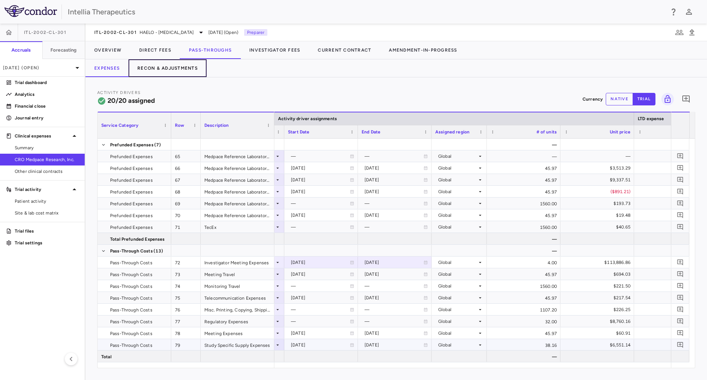
click at [185, 71] on button "Recon & Adjustments" at bounding box center [168, 68] width 78 height 18
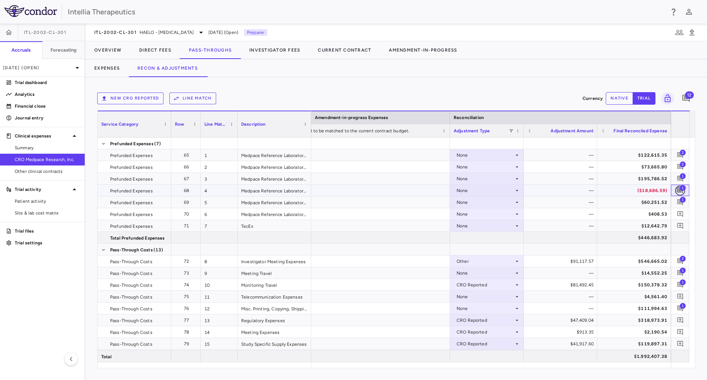
click at [680, 186] on button "button" at bounding box center [681, 190] width 10 height 10
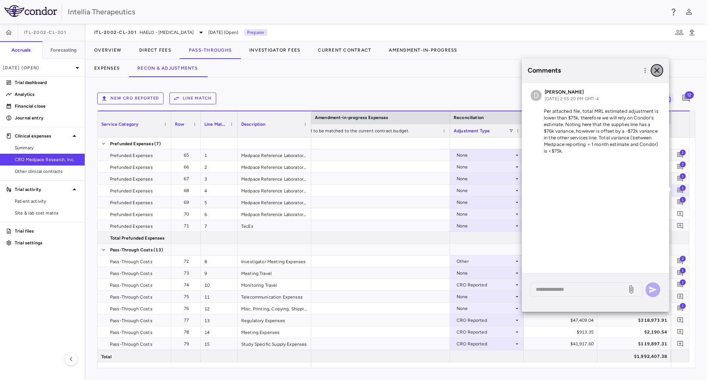
click at [660, 69] on icon "button" at bounding box center [657, 70] width 9 height 9
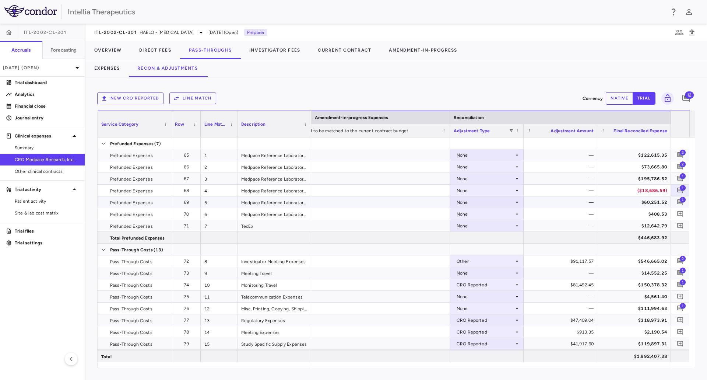
click at [683, 202] on span "1" at bounding box center [683, 199] width 6 height 6
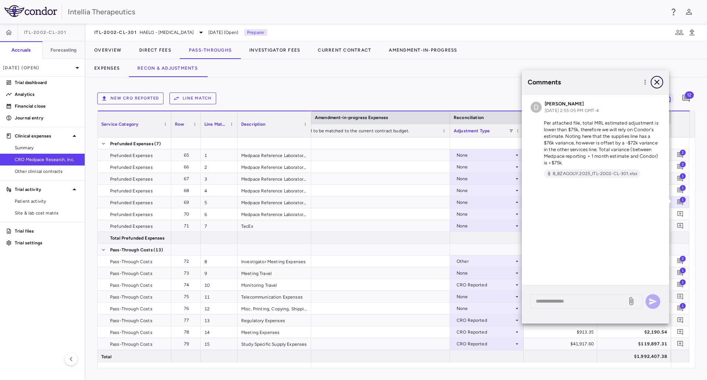
click at [661, 83] on icon "button" at bounding box center [657, 82] width 9 height 9
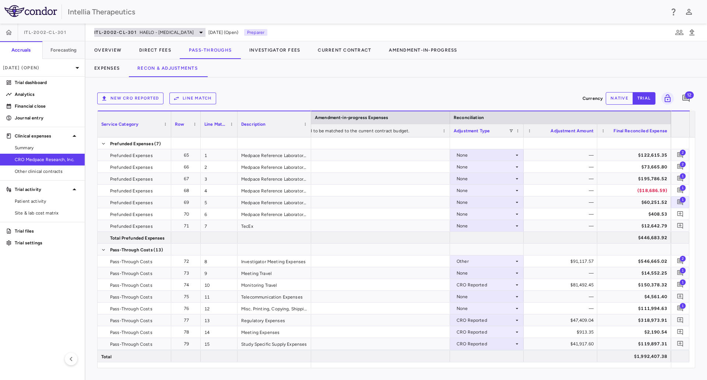
click at [153, 34] on span "HAELO - [MEDICAL_DATA]" at bounding box center [167, 32] width 54 height 7
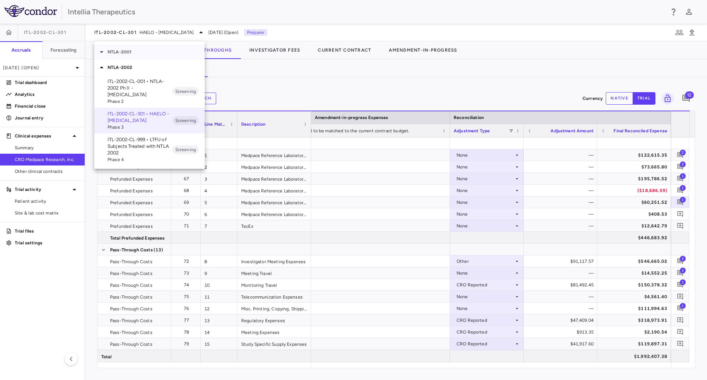
click at [136, 57] on div "NTLA-2001" at bounding box center [149, 51] width 111 height 15
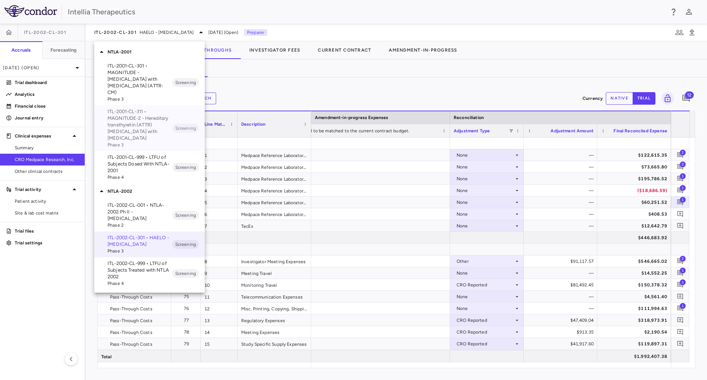
click at [141, 123] on p "ITL-2001-CL-311 • MAGNITUDE-2 - Hereditary transthyretin (ATTR) [MEDICAL_DATA] …" at bounding box center [140, 124] width 65 height 33
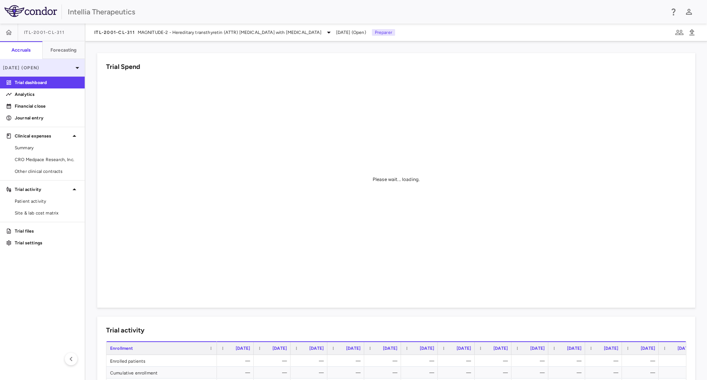
click at [62, 70] on p "[DATE] (Open)" at bounding box center [38, 67] width 70 height 7
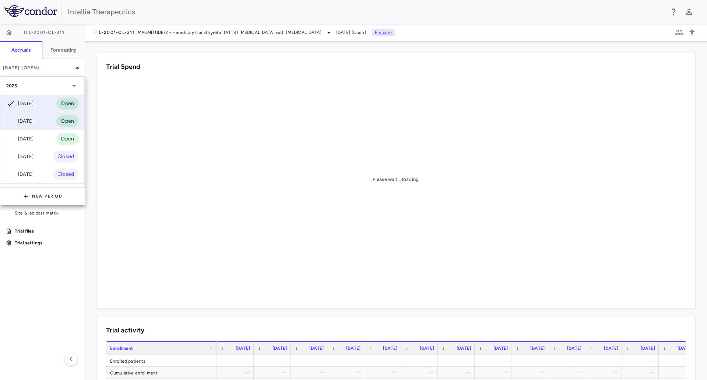
click at [49, 119] on div "[DATE] Open" at bounding box center [42, 121] width 84 height 18
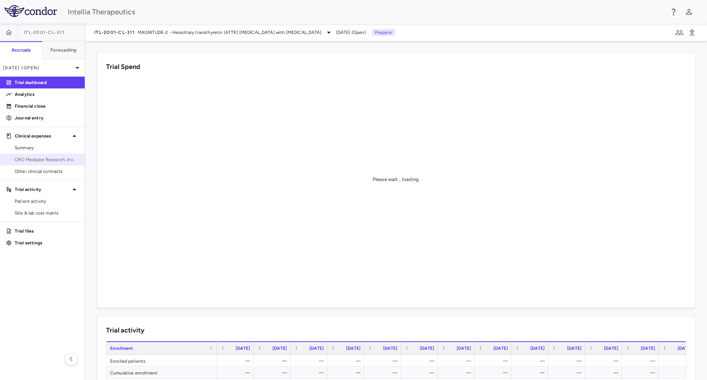
click at [53, 159] on span "CRO Medpace Research, Inc." at bounding box center [47, 159] width 64 height 7
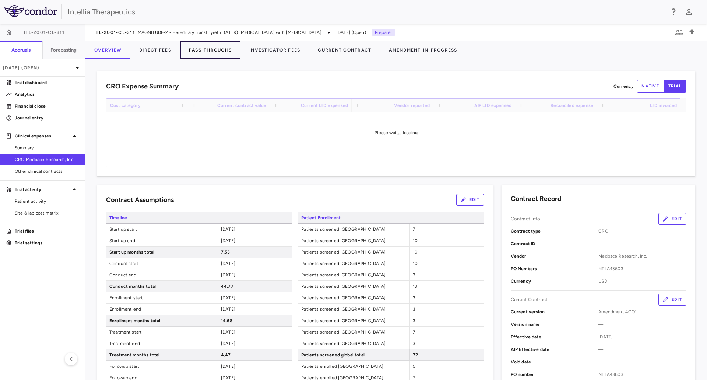
click at [209, 51] on button "Pass-Throughs" at bounding box center [210, 50] width 60 height 18
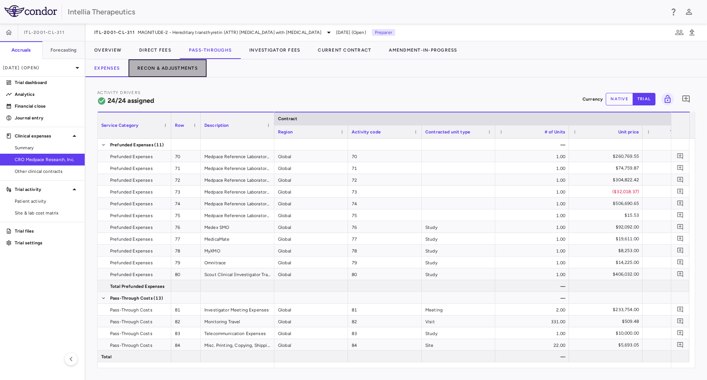
click at [168, 71] on button "Recon & Adjustments" at bounding box center [168, 68] width 78 height 18
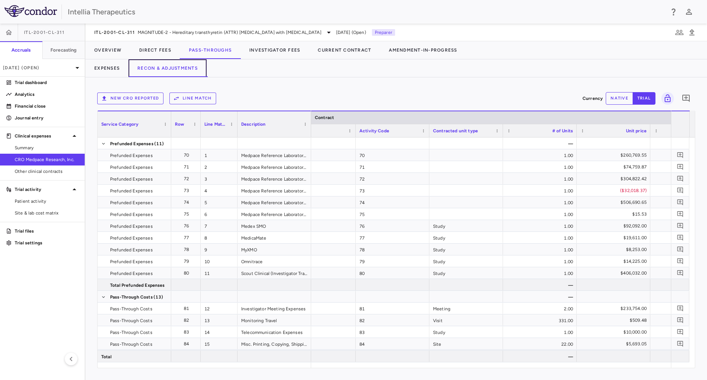
scroll to position [0, 151]
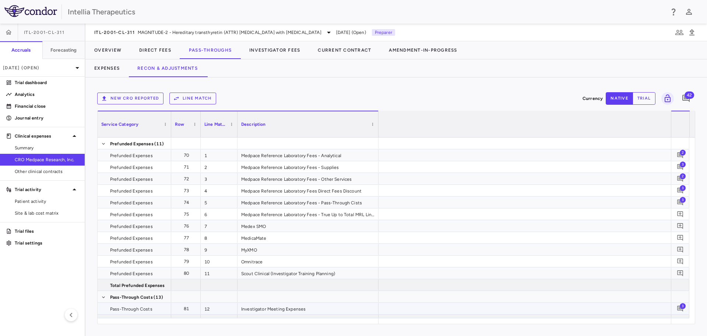
scroll to position [0, 1531]
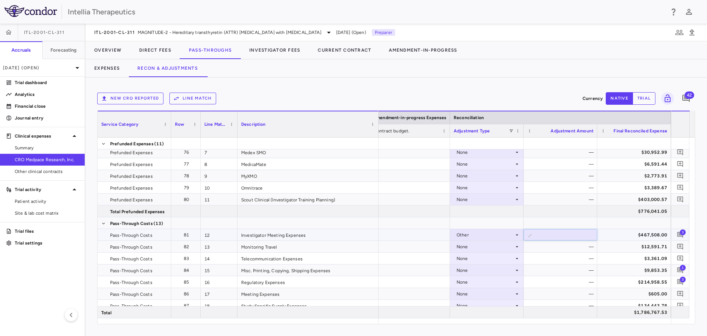
type input "*********"
click at [417, 230] on div at bounding box center [339, 234] width 221 height 11
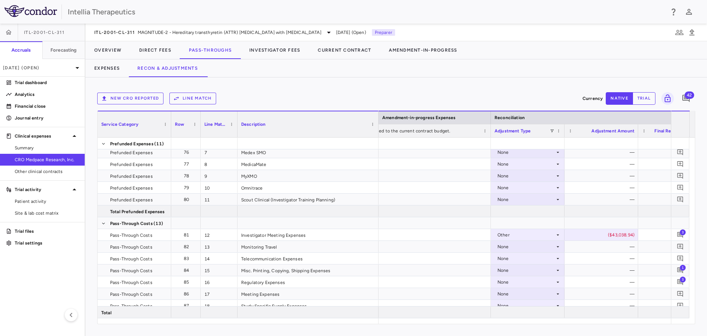
scroll to position [0, 0]
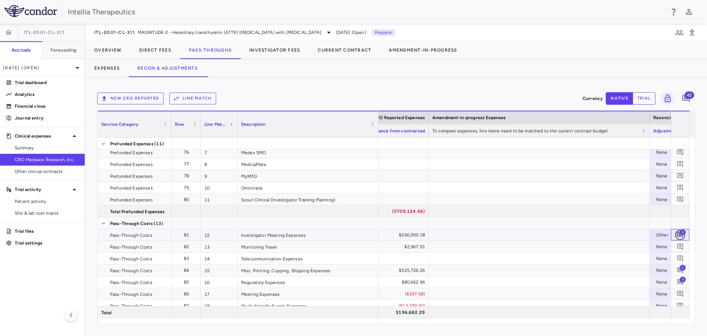
click at [679, 232] on icon "Add comment" at bounding box center [680, 234] width 7 height 7
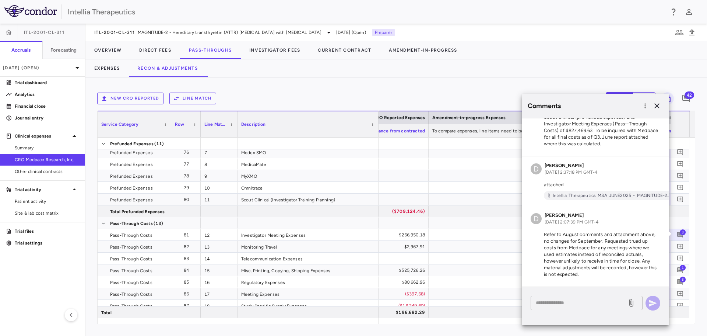
click at [577, 307] on div "* ​" at bounding box center [587, 302] width 112 height 14
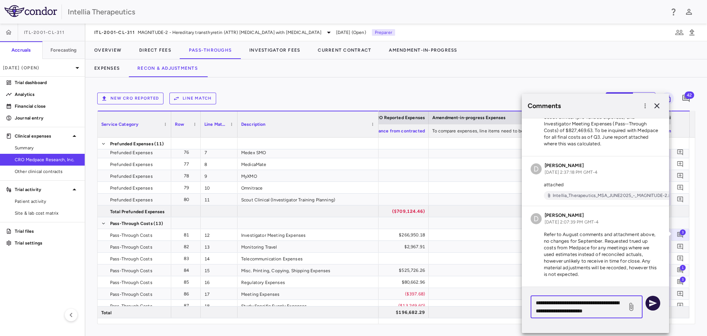
type textarea "**********"
click at [650, 304] on icon "button" at bounding box center [653, 302] width 9 height 9
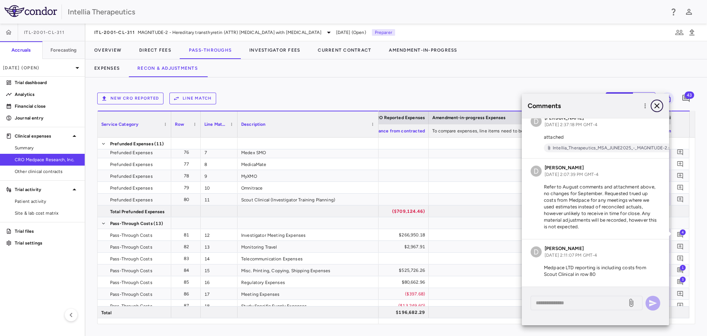
click at [662, 105] on button "button" at bounding box center [657, 105] width 13 height 13
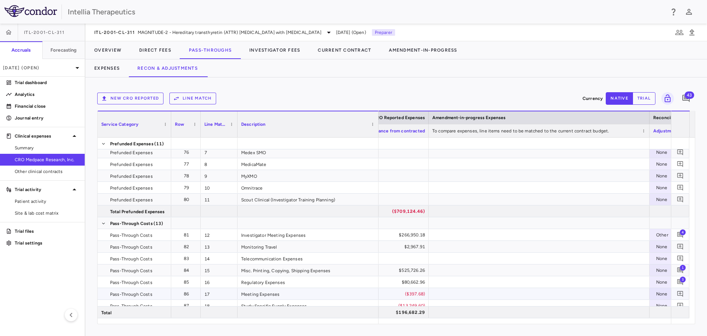
scroll to position [0, 1348]
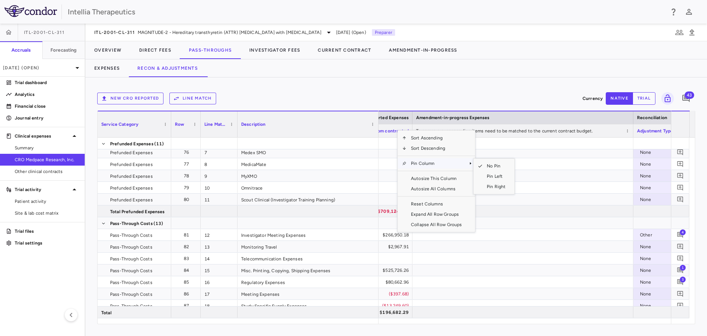
click at [433, 162] on span "Pin Column" at bounding box center [437, 163] width 60 height 10
click at [497, 176] on span "Pin Left" at bounding box center [497, 176] width 28 height 10
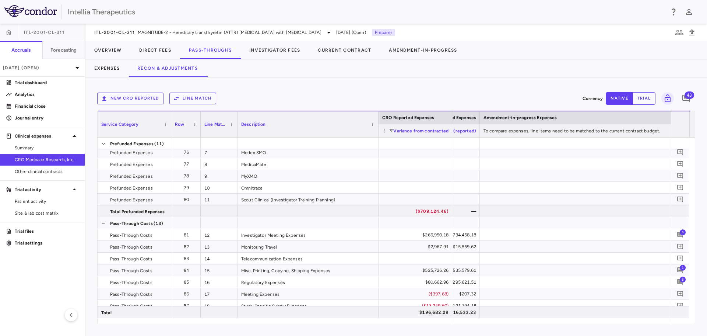
scroll to position [0, 1287]
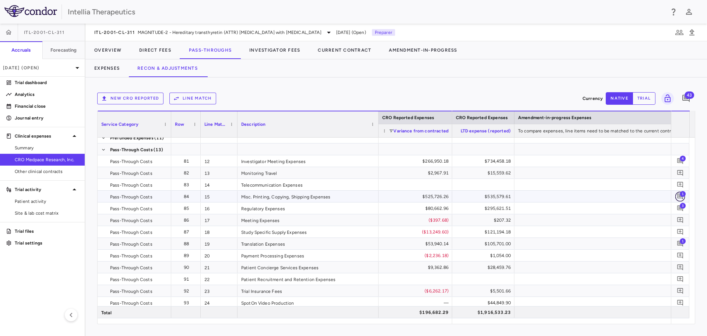
click at [676, 194] on button "button" at bounding box center [681, 196] width 10 height 10
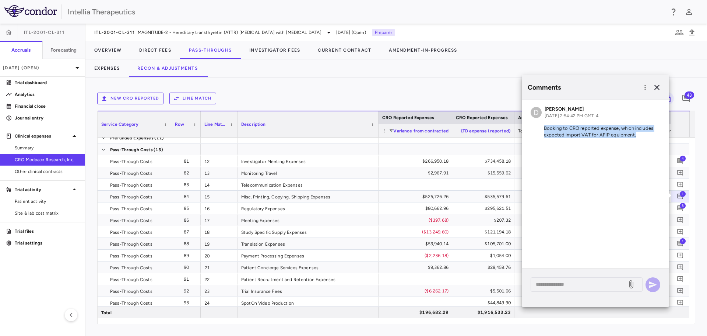
drag, startPoint x: 638, startPoint y: 136, endPoint x: 541, endPoint y: 127, distance: 96.9
click at [541, 127] on p "Booking to CRO reported expense, which includes expected import VAT for AFIP eq…" at bounding box center [596, 131] width 130 height 13
copy p "Booking to CRO reported expense, which includes expected import VAT for AFIP eq…"
click at [567, 287] on textarea at bounding box center [579, 284] width 86 height 8
paste textarea "**********"
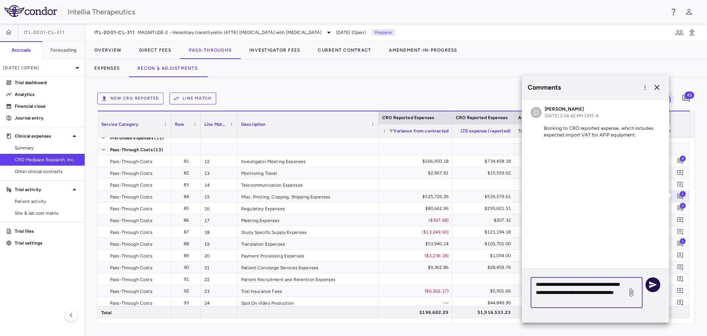
type textarea "**********"
click at [651, 285] on icon "button" at bounding box center [654, 284] width 8 height 7
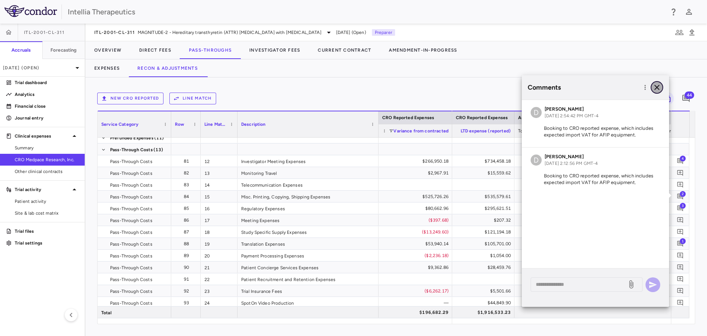
click at [660, 90] on icon "button" at bounding box center [657, 87] width 9 height 9
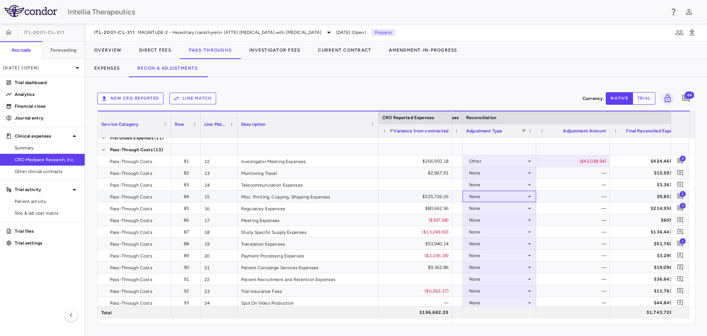
click at [491, 195] on div "None" at bounding box center [497, 196] width 57 height 12
click at [501, 220] on div "CRO Reported" at bounding box center [495, 221] width 35 height 7
click at [678, 209] on icon "Add comment" at bounding box center [680, 207] width 7 height 7
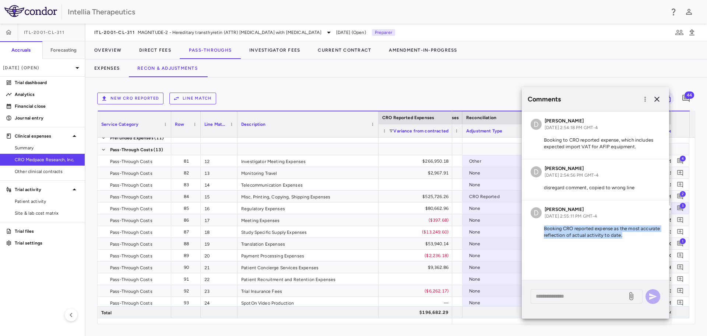
drag, startPoint x: 623, startPoint y: 236, endPoint x: 537, endPoint y: 229, distance: 86.5
click at [537, 229] on p "Booking CRO reported expense as the most accurate reflection of actual activity…" at bounding box center [596, 231] width 130 height 13
copy p "Booking CRO reported expense as the most accurate reflection of actual activity…"
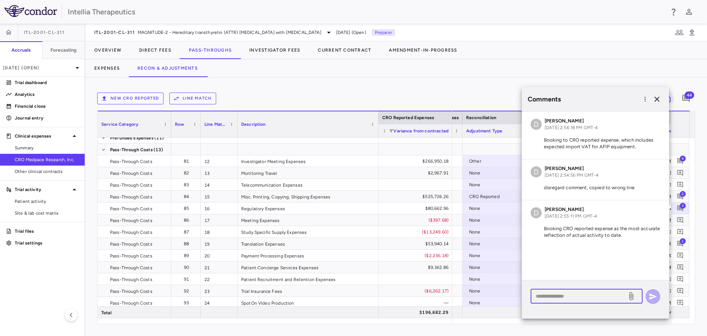
click at [552, 293] on textarea at bounding box center [579, 296] width 86 height 8
paste textarea "**********"
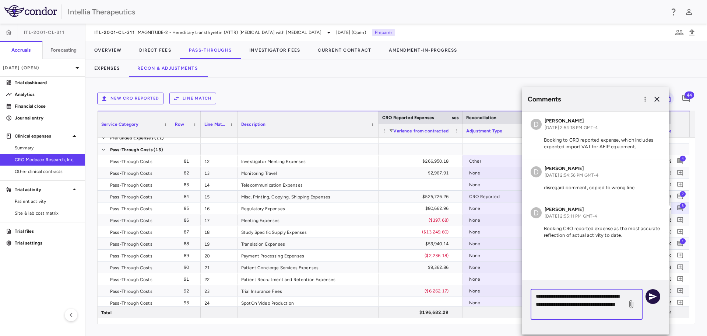
type textarea "**********"
click at [657, 300] on icon "button" at bounding box center [653, 296] width 9 height 9
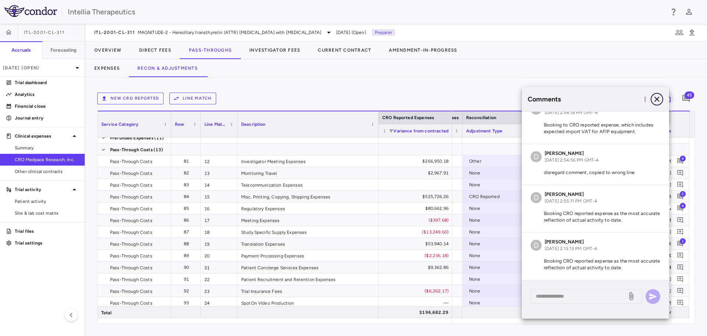
click at [654, 96] on icon "button" at bounding box center [657, 99] width 9 height 9
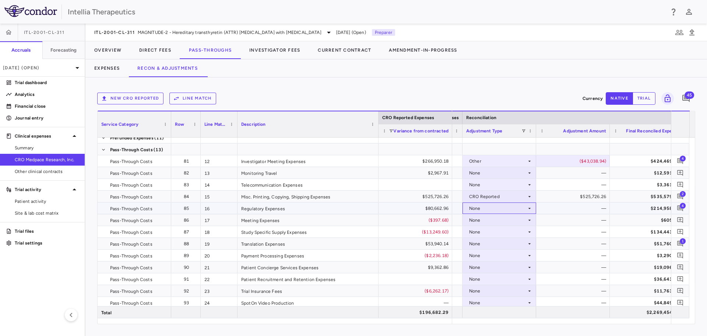
click at [503, 207] on div "None" at bounding box center [497, 208] width 57 height 12
click at [501, 232] on div "CRO Reported" at bounding box center [495, 233] width 35 height 7
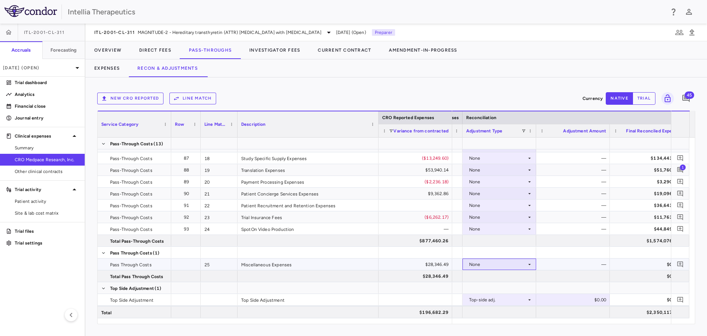
click at [512, 262] on div "None" at bounding box center [497, 264] width 57 height 12
click at [503, 288] on div "CRO Reported" at bounding box center [495, 289] width 35 height 7
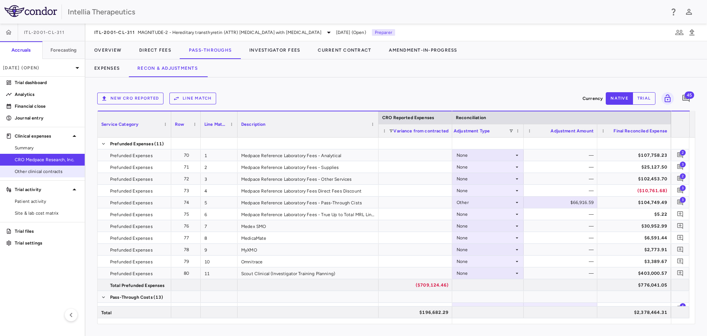
click at [59, 168] on span "Other clinical contracts" at bounding box center [47, 171] width 64 height 7
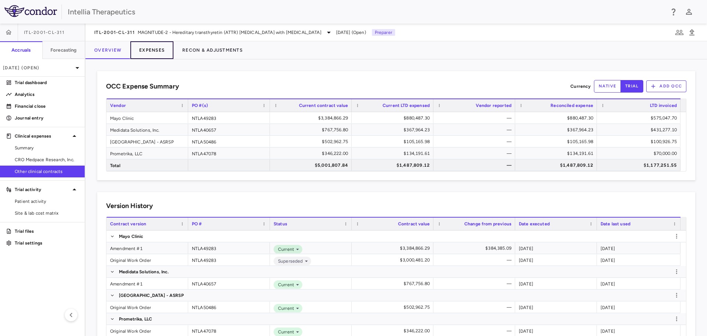
click at [155, 49] on button "Expenses" at bounding box center [151, 50] width 43 height 18
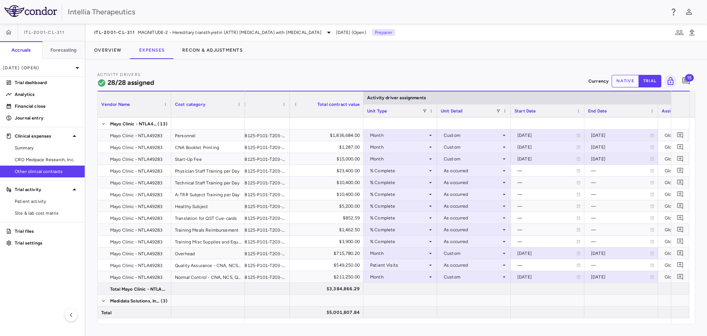
scroll to position [0, 35]
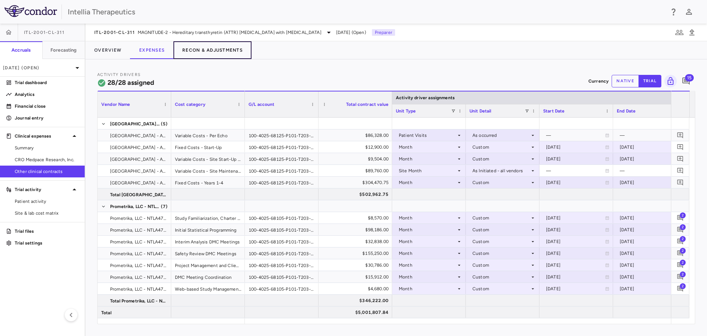
click at [206, 43] on button "Recon & Adjustments" at bounding box center [213, 50] width 78 height 18
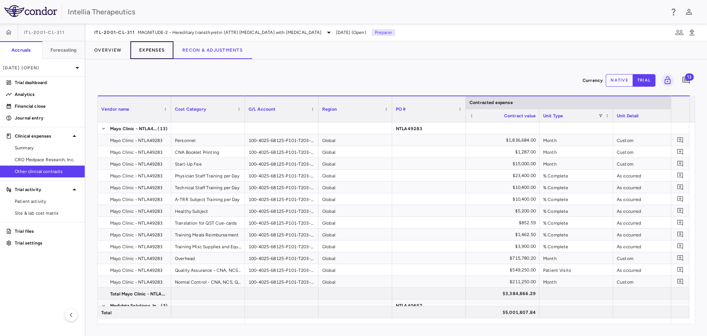
click at [158, 51] on button "Expenses" at bounding box center [151, 50] width 43 height 18
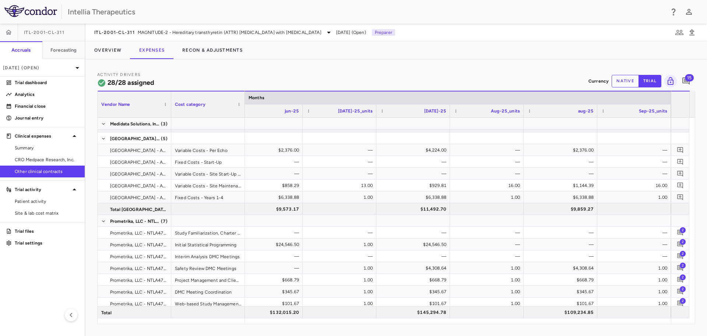
scroll to position [0, 3028]
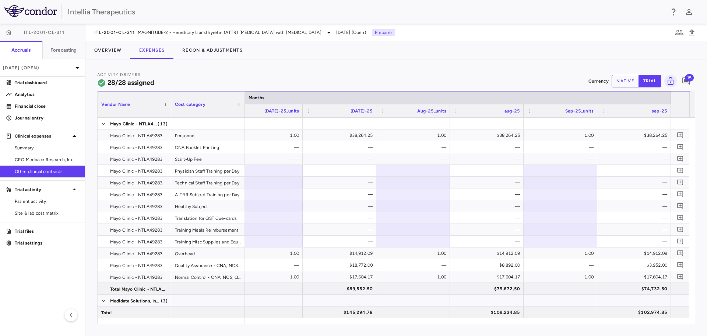
click at [629, 25] on div "ITL-2001-CL-311 MAGNITUDE-2 - Hereditary transthyretin (ATTR) amyloidosis with …" at bounding box center [396, 33] width 622 height 18
click at [229, 31] on span "MAGNITUDE-2 - Hereditary transthyretin (ATTR) [MEDICAL_DATA] with [MEDICAL_DATA]" at bounding box center [230, 32] width 184 height 7
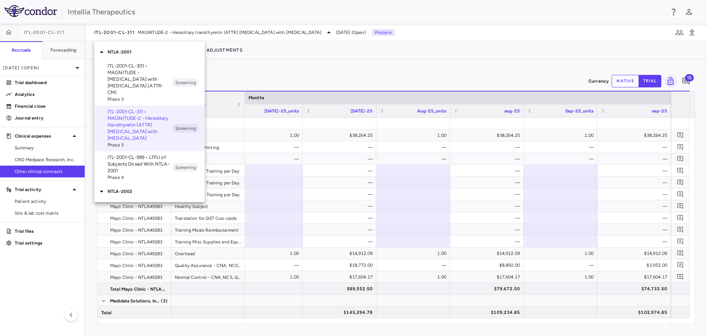
click at [141, 66] on p "ITL-2001-CL-301 • MAGNITUDE - [MEDICAL_DATA] with [MEDICAL_DATA] (ATTR-CM)" at bounding box center [140, 79] width 65 height 33
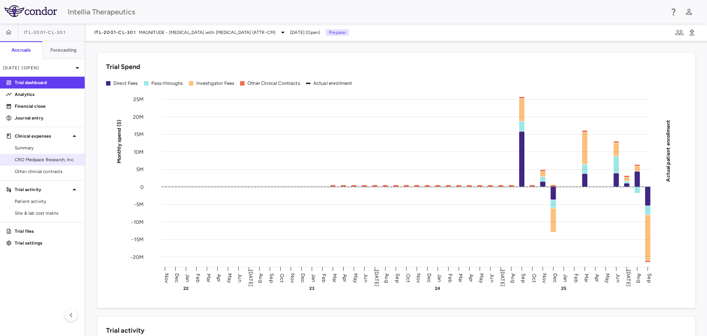
click at [48, 159] on span "CRO Medpace Research, Inc." at bounding box center [47, 159] width 64 height 7
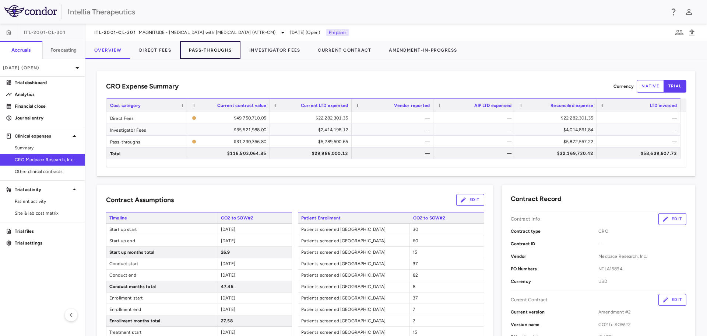
click at [216, 51] on button "Pass-Throughs" at bounding box center [210, 50] width 60 height 18
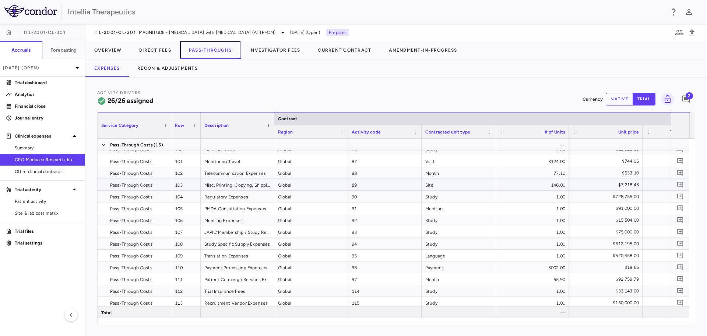
scroll to position [186, 0]
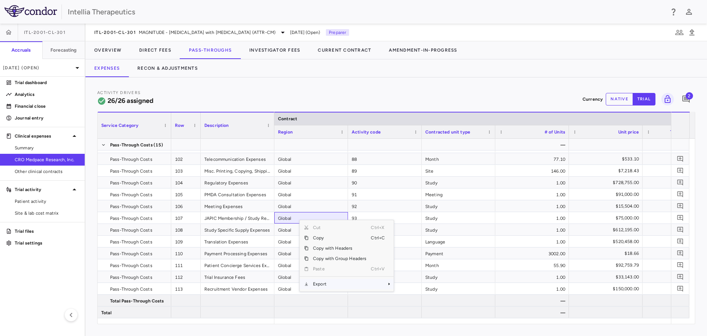
click at [358, 284] on span "Export" at bounding box center [340, 284] width 62 height 10
click at [413, 295] on span "Excel Export" at bounding box center [418, 296] width 35 height 10
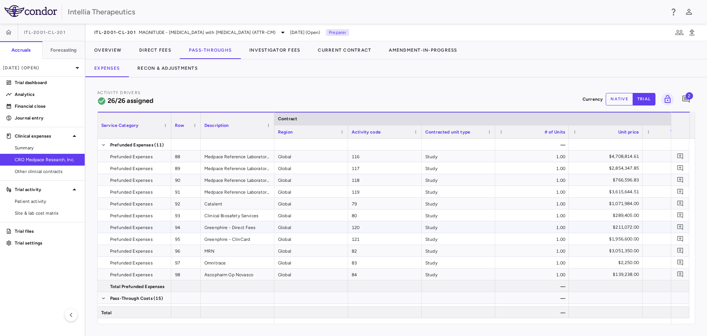
scroll to position [149, 0]
click at [693, 32] on icon "button" at bounding box center [692, 32] width 5 height 6
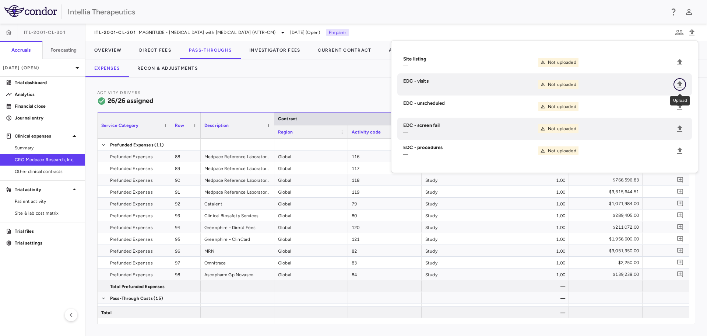
click at [681, 85] on icon "Upload" at bounding box center [680, 84] width 5 height 6
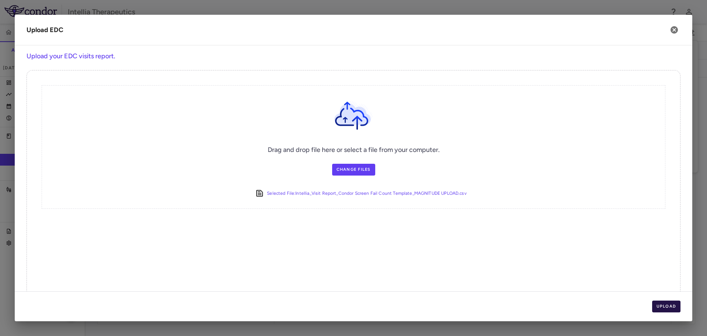
click at [662, 307] on button "Upload" at bounding box center [666, 306] width 29 height 12
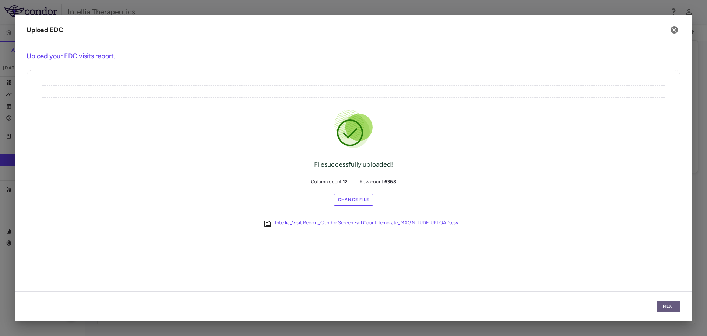
click at [667, 307] on button "Next" at bounding box center [669, 306] width 24 height 12
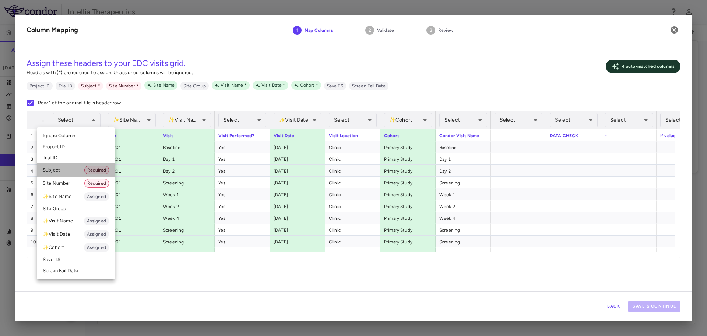
click at [74, 172] on li "Subject Required" at bounding box center [76, 169] width 78 height 13
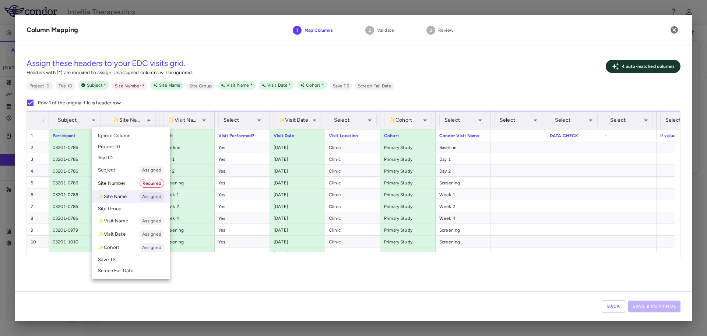
click at [131, 185] on li "Site Number Required" at bounding box center [131, 182] width 78 height 13
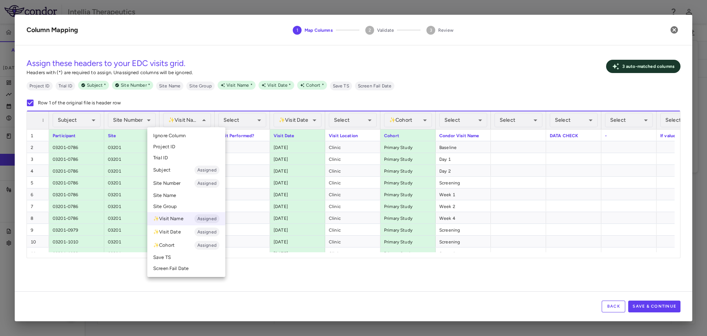
click at [459, 122] on div at bounding box center [353, 168] width 707 height 336
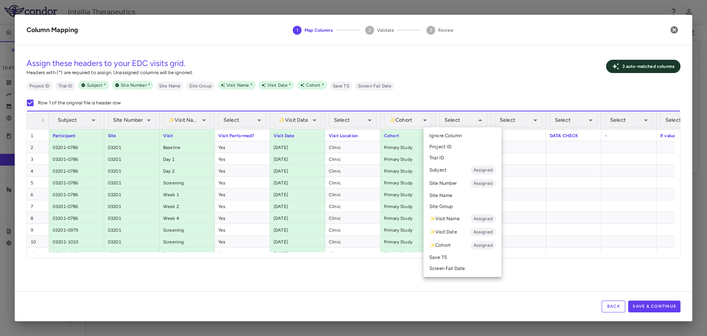
click at [459, 220] on li "✨ Visit Name Assigned" at bounding box center [463, 218] width 78 height 13
click at [470, 118] on div at bounding box center [353, 168] width 707 height 336
click at [452, 221] on li "✨ Visit Name Assigned" at bounding box center [463, 218] width 78 height 13
click at [448, 215] on li "✨ Visit Name Assigned" at bounding box center [463, 218] width 78 height 13
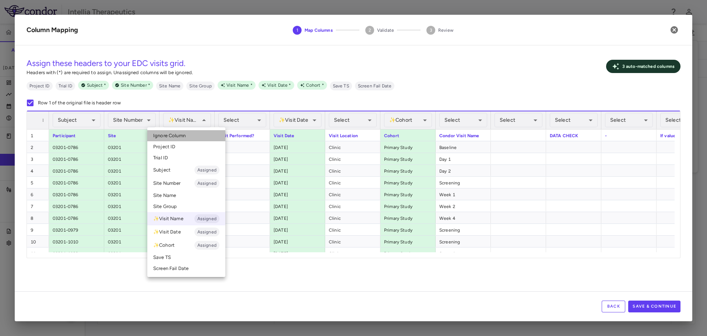
click at [184, 134] on span "Ignore Column" at bounding box center [169, 135] width 32 height 7
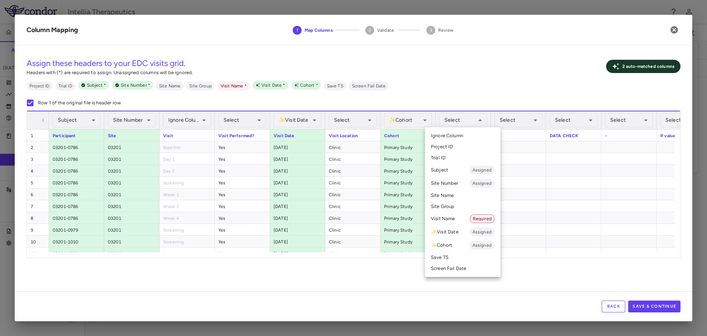
click at [450, 217] on li "Visit Name Required" at bounding box center [463, 218] width 76 height 13
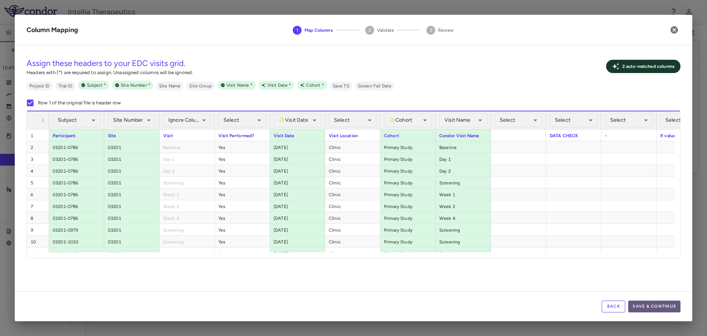
click at [650, 306] on button "Save & Continue" at bounding box center [655, 306] width 52 height 12
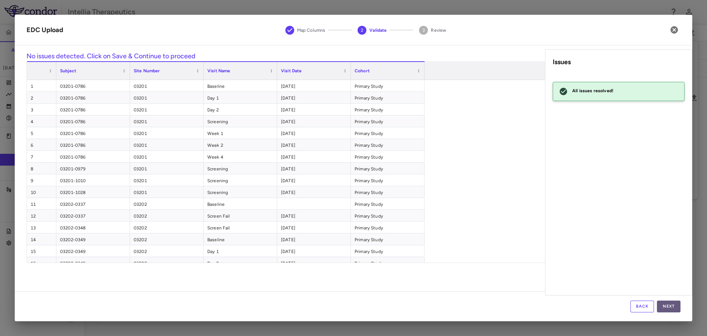
click at [664, 306] on button "Next" at bounding box center [669, 306] width 24 height 12
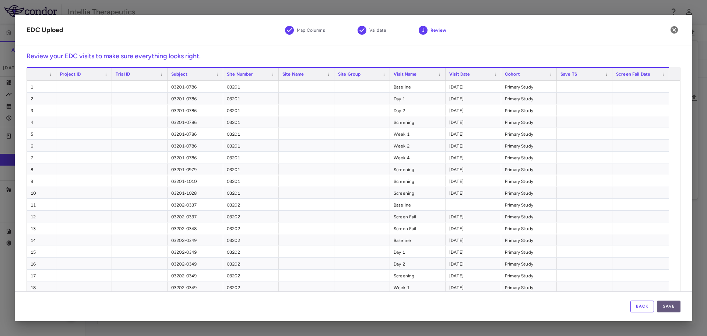
click at [666, 303] on button "Save" at bounding box center [669, 306] width 24 height 12
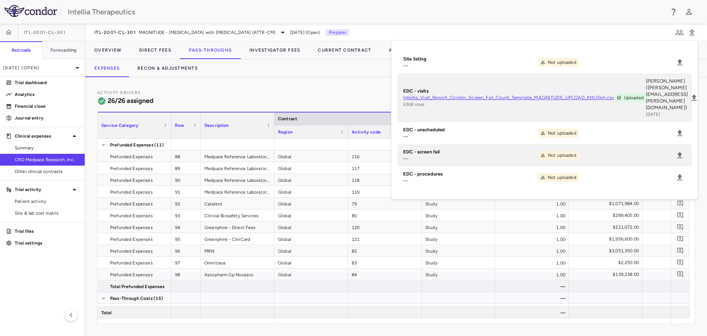
click at [577, 7] on div "Intellia Therapeutics" at bounding box center [366, 11] width 597 height 11
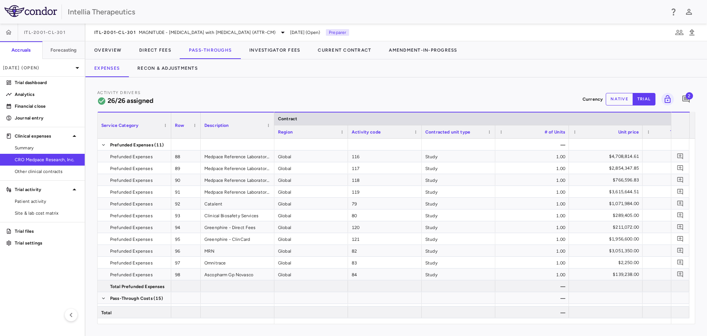
scroll to position [0, 0]
click at [274, 118] on div "Service Category Row Description" at bounding box center [186, 125] width 177 height 27
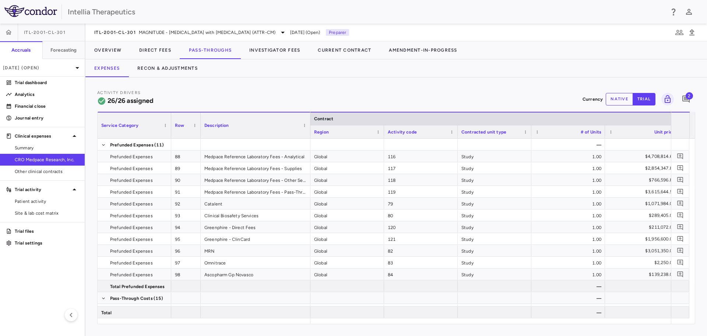
drag, startPoint x: 274, startPoint y: 118, endPoint x: 310, endPoint y: 115, distance: 36.2
click at [310, 115] on div at bounding box center [310, 125] width 3 height 26
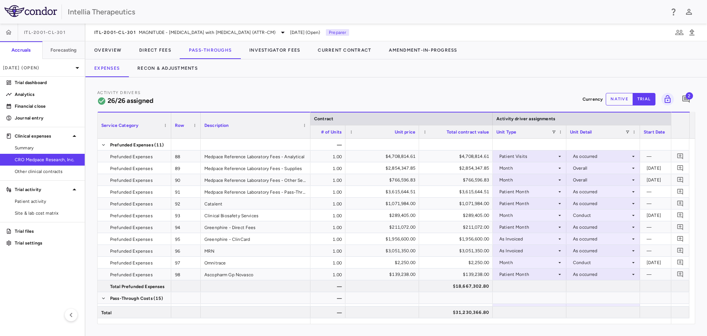
scroll to position [0, 440]
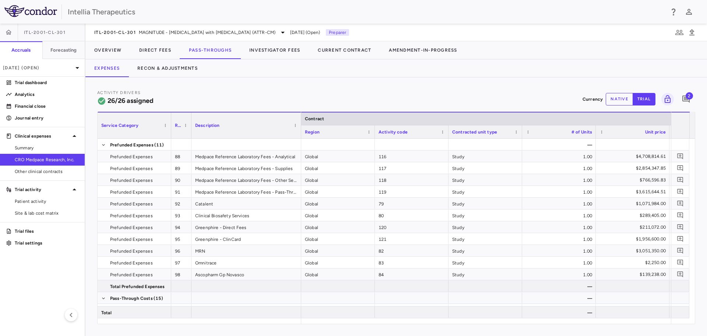
drag, startPoint x: 200, startPoint y: 118, endPoint x: 190, endPoint y: 118, distance: 9.2
click at [190, 118] on div at bounding box center [191, 125] width 3 height 26
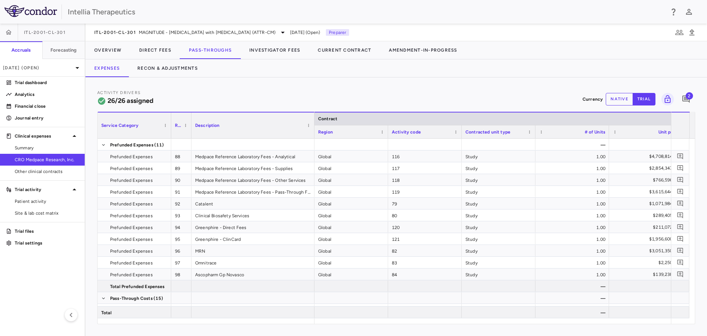
drag, startPoint x: 300, startPoint y: 119, endPoint x: 316, endPoint y: 118, distance: 16.2
click at [316, 118] on div at bounding box center [314, 125] width 3 height 26
click at [155, 32] on span "MAGNITUDE - Transthyretin Amyloidosis with Cardiomyopathy (ATTR-CM)" at bounding box center [207, 32] width 137 height 7
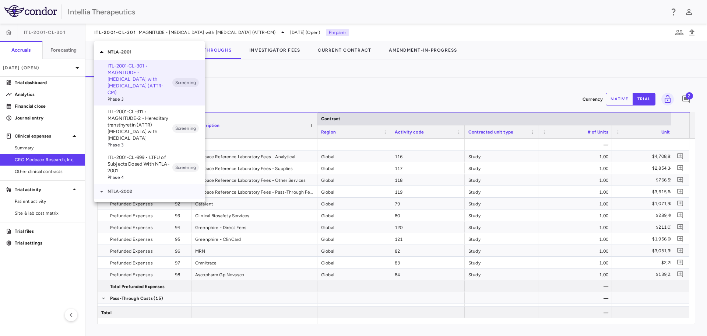
click at [133, 188] on p "NTLA-2002" at bounding box center [156, 191] width 97 height 7
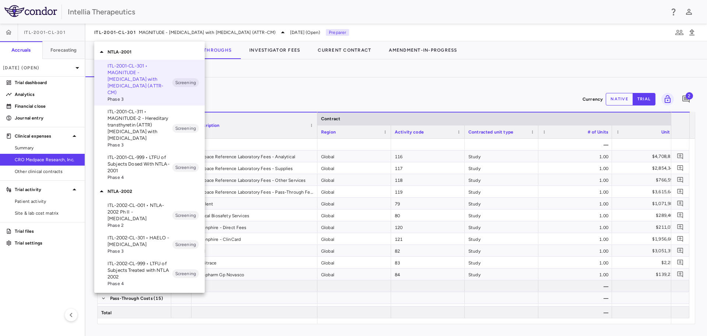
drag, startPoint x: 151, startPoint y: 208, endPoint x: 139, endPoint y: 234, distance: 28.7
click at [139, 243] on ul "ITL-2002-CL-001 • NTLA-2002 Ph II - Hereditary Angioedema Phase 2 Screening ITL…" at bounding box center [149, 244] width 111 height 91
click at [139, 234] on p "ITL-2002-CL-301 • HAELO - [MEDICAL_DATA]" at bounding box center [140, 240] width 65 height 13
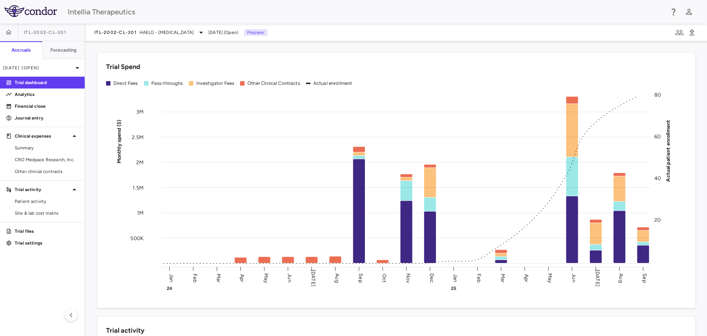
drag, startPoint x: 48, startPoint y: 162, endPoint x: 127, endPoint y: 122, distance: 89.0
click at [48, 162] on span "CRO Medpace Research, Inc." at bounding box center [47, 159] width 64 height 7
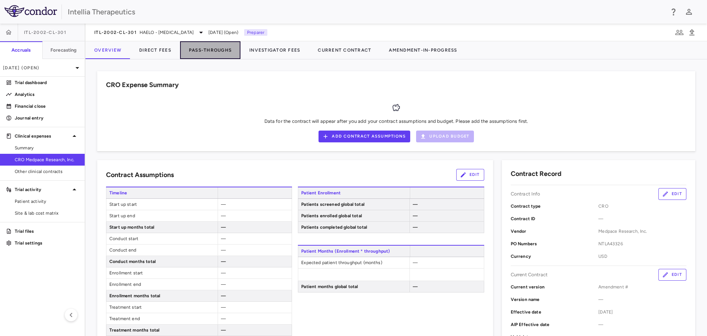
click at [197, 48] on button "Pass-Throughs" at bounding box center [210, 50] width 60 height 18
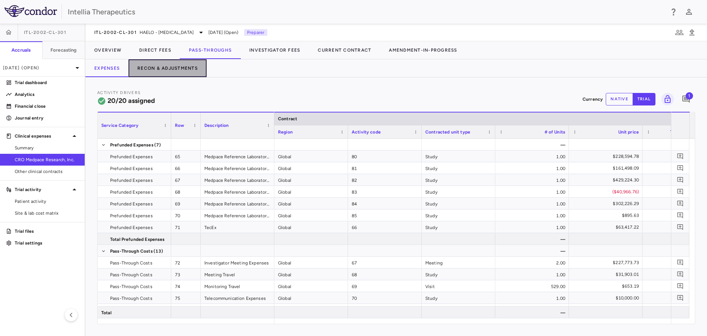
click at [175, 75] on button "Recon & Adjustments" at bounding box center [168, 68] width 78 height 18
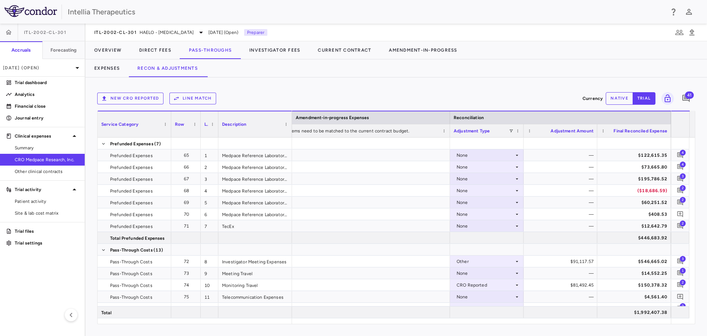
drag, startPoint x: 237, startPoint y: 116, endPoint x: 218, endPoint y: 118, distance: 19.3
click at [218, 118] on div at bounding box center [218, 124] width 3 height 26
click at [292, 118] on div "Service Category Row Line Match" at bounding box center [195, 124] width 195 height 27
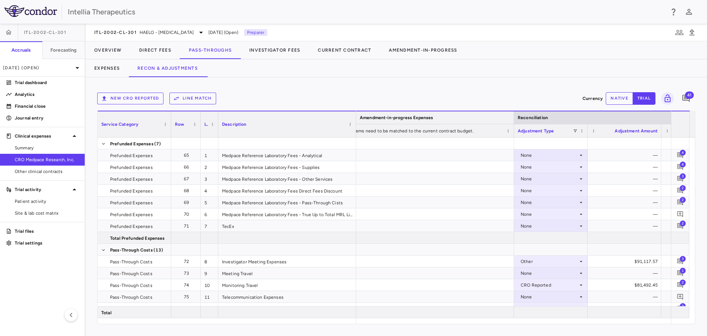
drag, startPoint x: 291, startPoint y: 118, endPoint x: 356, endPoint y: 121, distance: 64.2
click at [356, 121] on div at bounding box center [355, 124] width 3 height 26
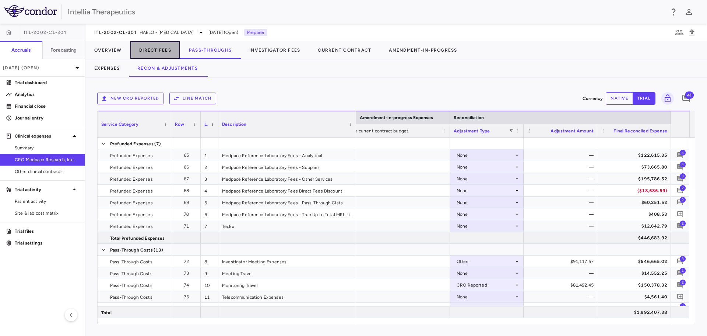
click at [161, 49] on button "Direct Fees" at bounding box center [155, 50] width 50 height 18
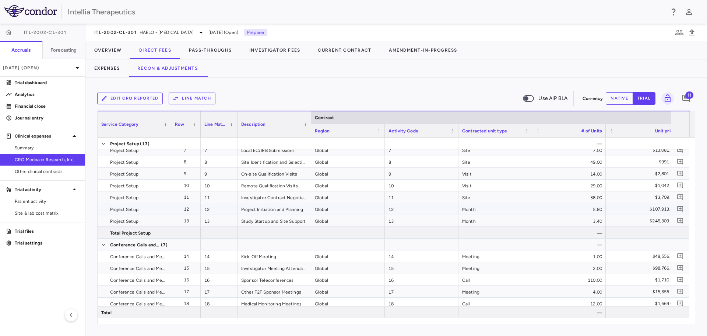
scroll to position [147, 0]
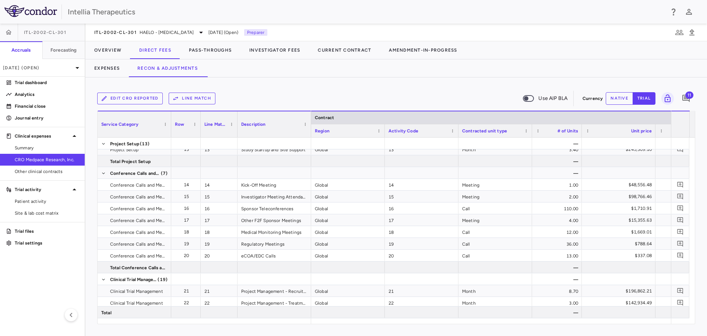
drag, startPoint x: 606, startPoint y: 129, endPoint x: 609, endPoint y: 129, distance: 3.7
click at [582, 133] on div at bounding box center [581, 130] width 3 height 13
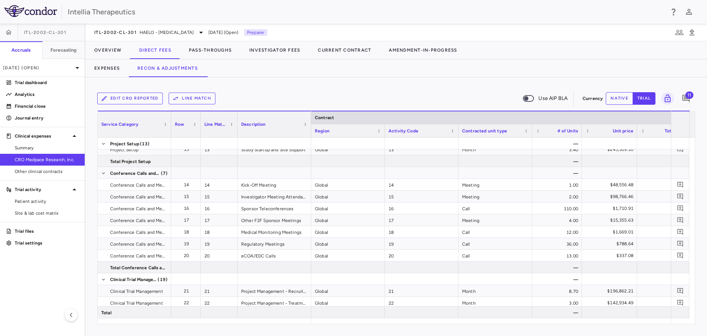
drag, startPoint x: 654, startPoint y: 130, endPoint x: 636, endPoint y: 133, distance: 18.8
click at [636, 133] on div at bounding box center [637, 130] width 3 height 13
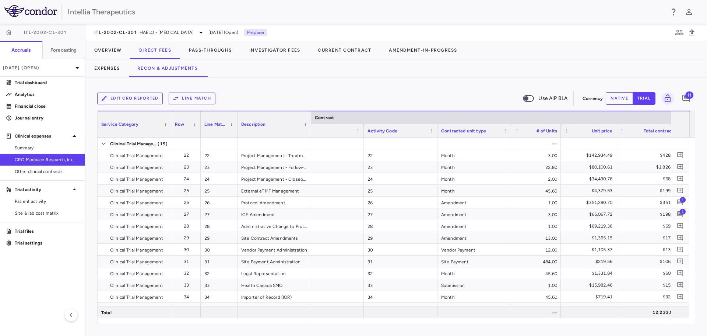
scroll to position [0, 54]
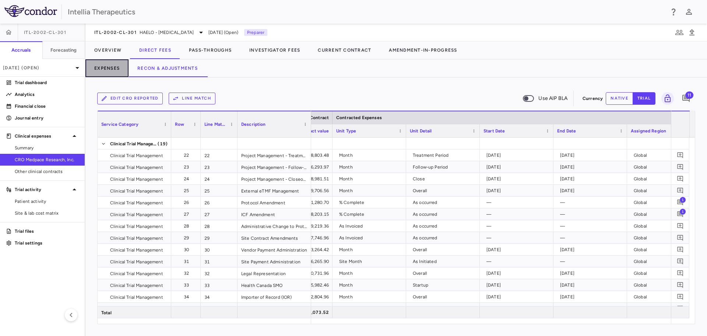
click at [117, 72] on button "Expenses" at bounding box center [106, 68] width 43 height 18
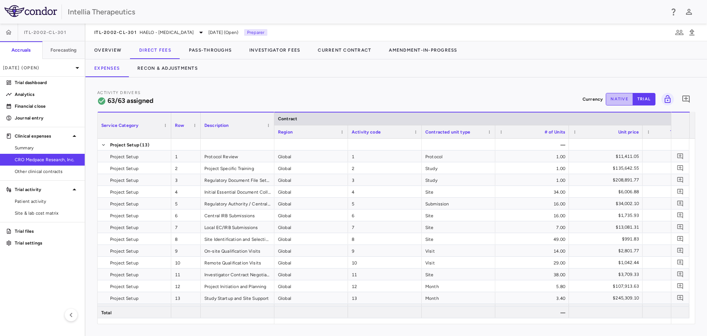
click at [617, 97] on button "native" at bounding box center [619, 99] width 27 height 13
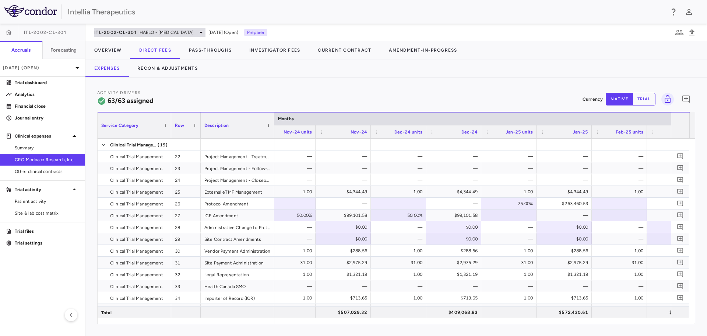
click at [160, 29] on span "HAELO - [MEDICAL_DATA]" at bounding box center [167, 32] width 54 height 7
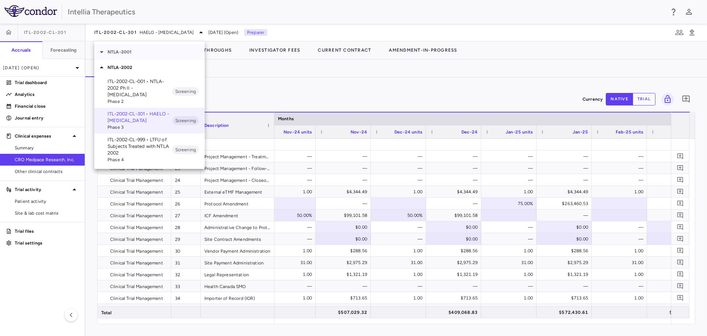
click at [122, 53] on p "NTLA-2001" at bounding box center [156, 52] width 97 height 7
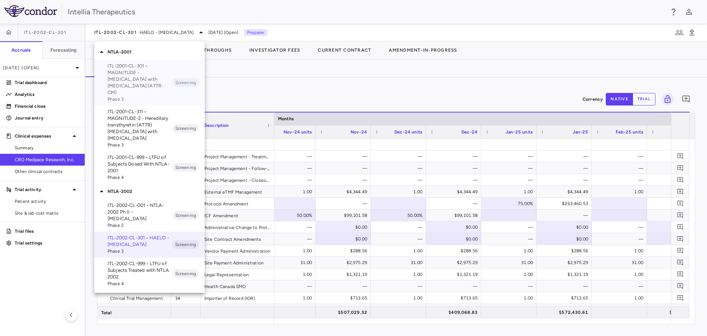
click at [149, 84] on p "ITL-2001-CL-301 • MAGNITUDE - [MEDICAL_DATA] with [MEDICAL_DATA] (ATTR-CM)" at bounding box center [140, 79] width 65 height 33
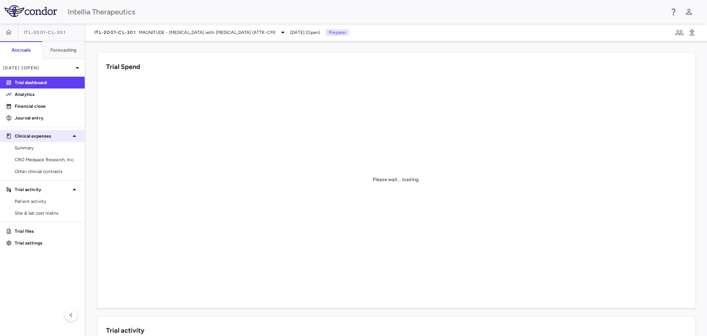
drag, startPoint x: 36, startPoint y: 160, endPoint x: 79, endPoint y: 138, distance: 48.8
click at [36, 160] on span "CRO Medpace Research, Inc." at bounding box center [47, 159] width 64 height 7
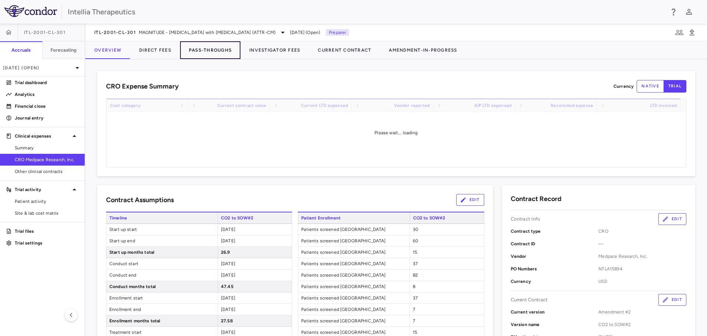
click at [225, 52] on button "Pass-Throughs" at bounding box center [210, 50] width 60 height 18
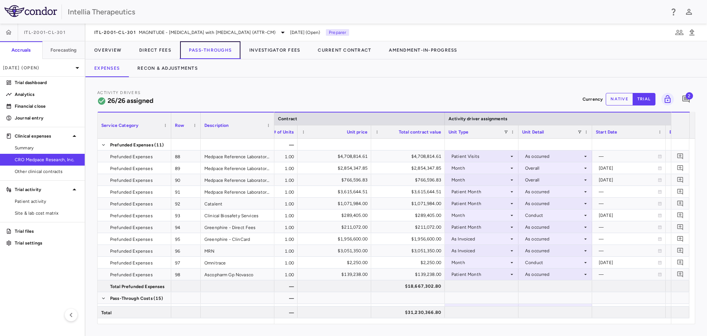
scroll to position [0, 314]
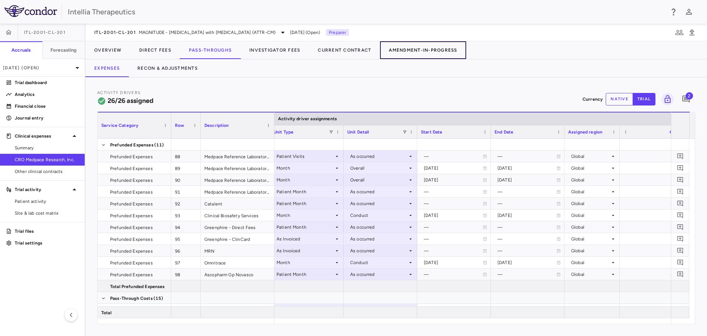
click at [409, 52] on button "Amendment-In-Progress" at bounding box center [423, 50] width 86 height 18
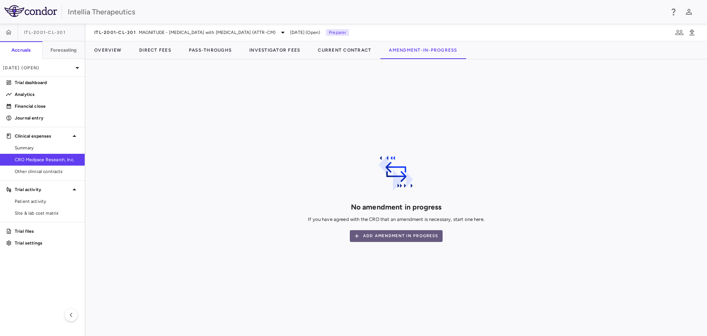
click at [406, 239] on button "Add Amendment In Progress" at bounding box center [396, 236] width 93 height 12
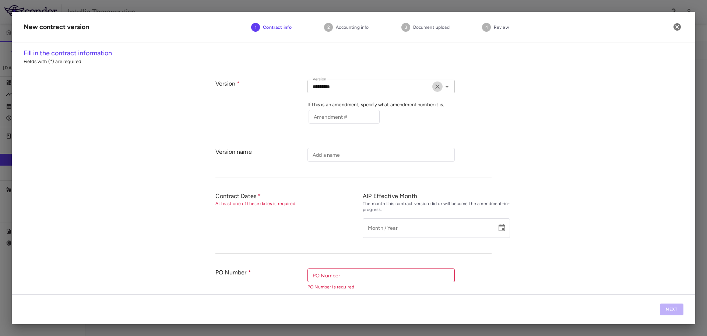
click at [435, 91] on button "Clear" at bounding box center [438, 86] width 10 height 10
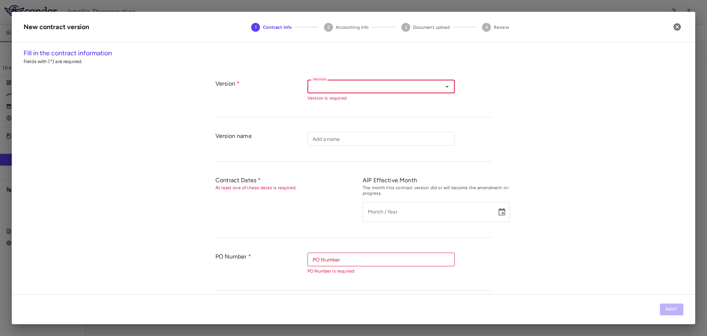
click at [443, 83] on icon "Open" at bounding box center [447, 86] width 9 height 9
click at [428, 119] on li "Amendment" at bounding box center [381, 123] width 147 height 11
type input "*********"
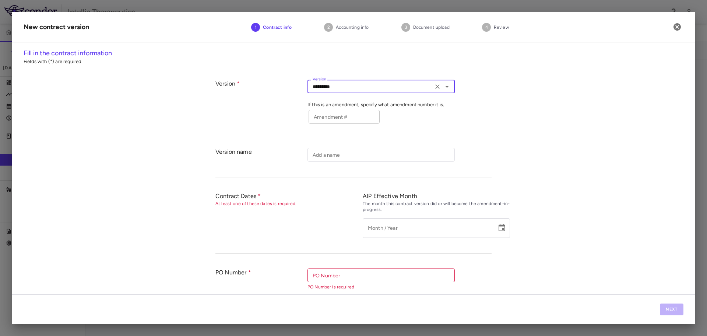
click at [366, 119] on input "Amendment #" at bounding box center [344, 117] width 71 height 14
drag, startPoint x: 358, startPoint y: 119, endPoint x: 296, endPoint y: 122, distance: 62.0
click at [296, 122] on div "**********" at bounding box center [354, 102] width 276 height 61
type input "**********"
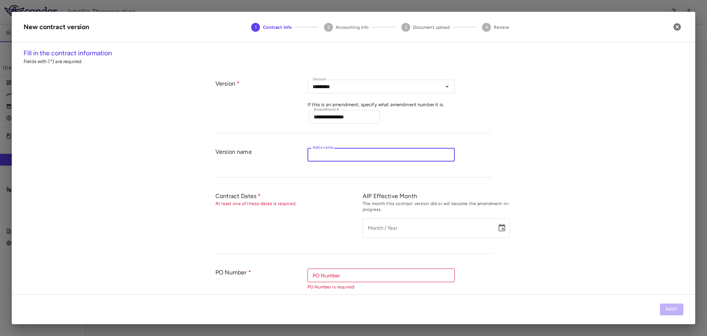
click at [359, 160] on input "Add a name" at bounding box center [381, 155] width 147 height 14
type input "**********"
click at [484, 144] on div "**********" at bounding box center [354, 158] width 276 height 37
click at [678, 25] on icon "button" at bounding box center [677, 26] width 7 height 7
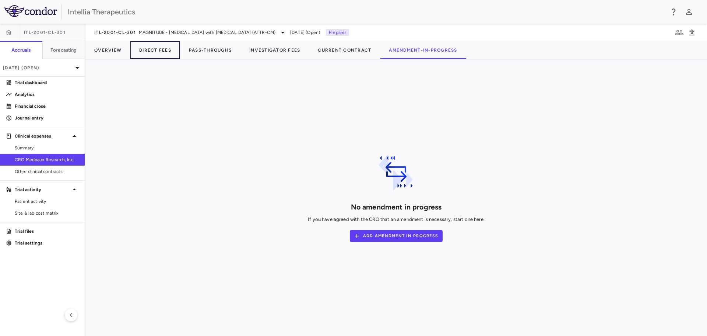
click at [162, 49] on button "Direct Fees" at bounding box center [155, 50] width 50 height 18
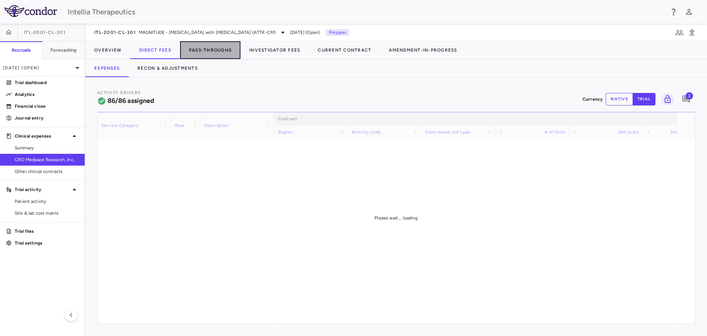
click at [214, 43] on button "Pass-Throughs" at bounding box center [210, 50] width 60 height 18
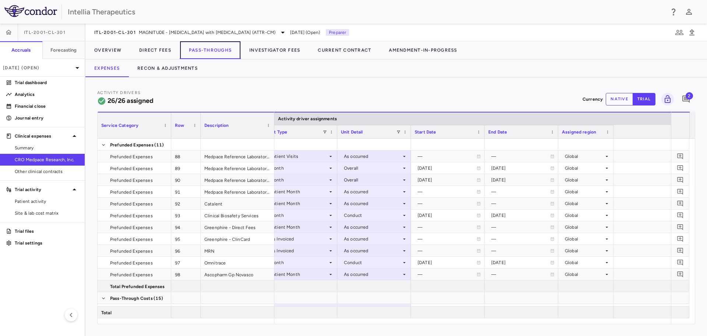
scroll to position [0, 483]
